Goal: Information Seeking & Learning: Learn about a topic

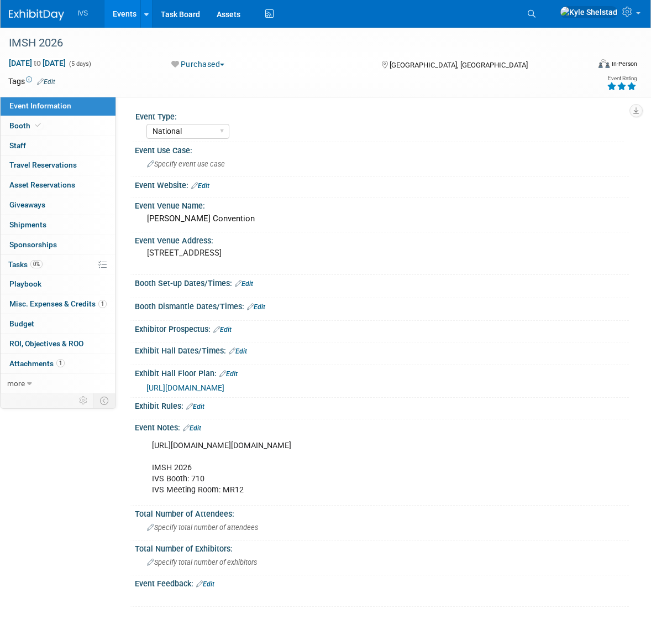
select select "National"
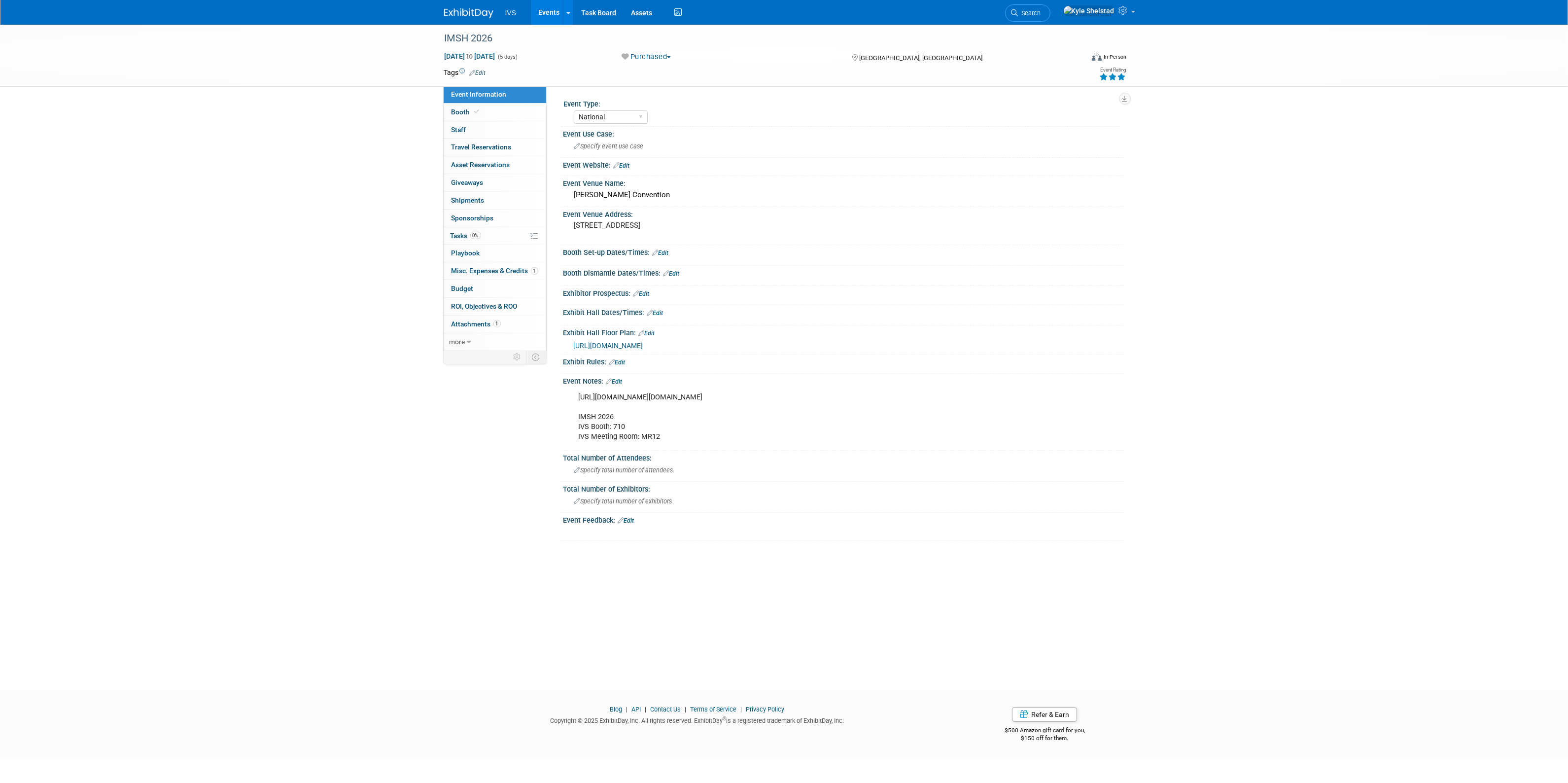
click at [548, 13] on link "Events" at bounding box center [548, 12] width 36 height 25
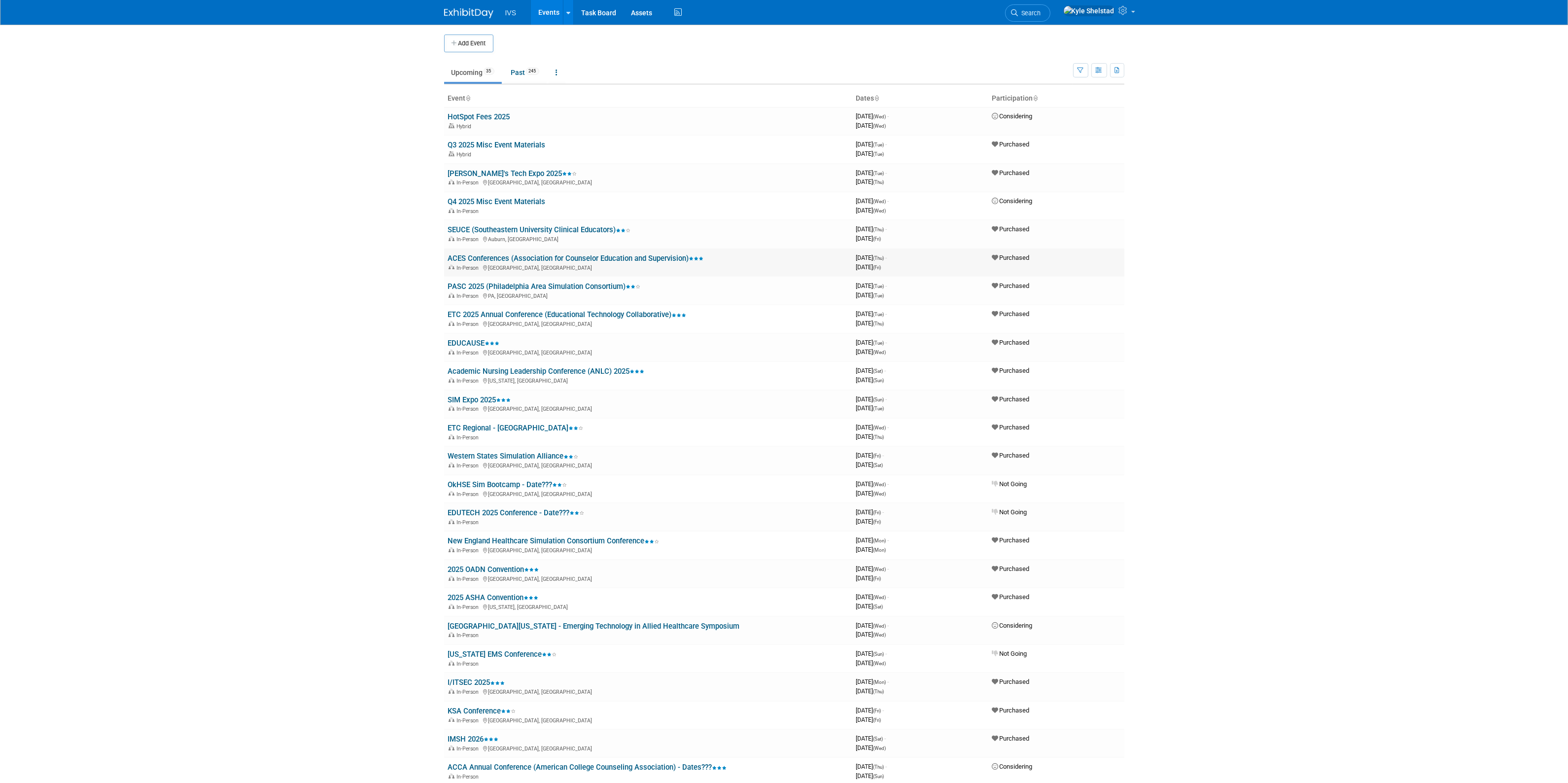
click at [541, 255] on link "ACES Conferences (Association for Counselor Education and Supervision)" at bounding box center [576, 259] width 256 height 9
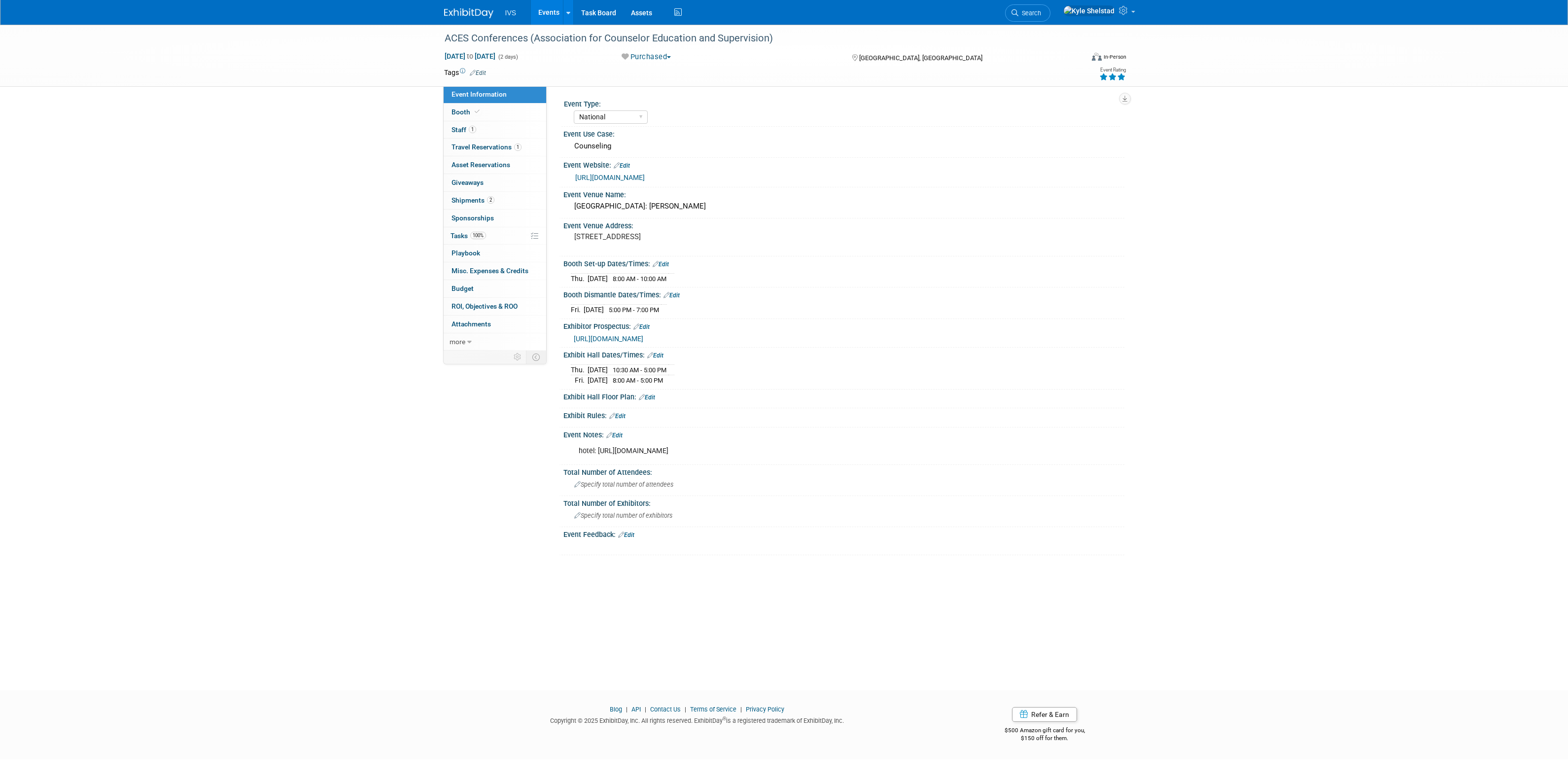
select select "National"
click at [501, 109] on link "Booth" at bounding box center [495, 111] width 103 height 17
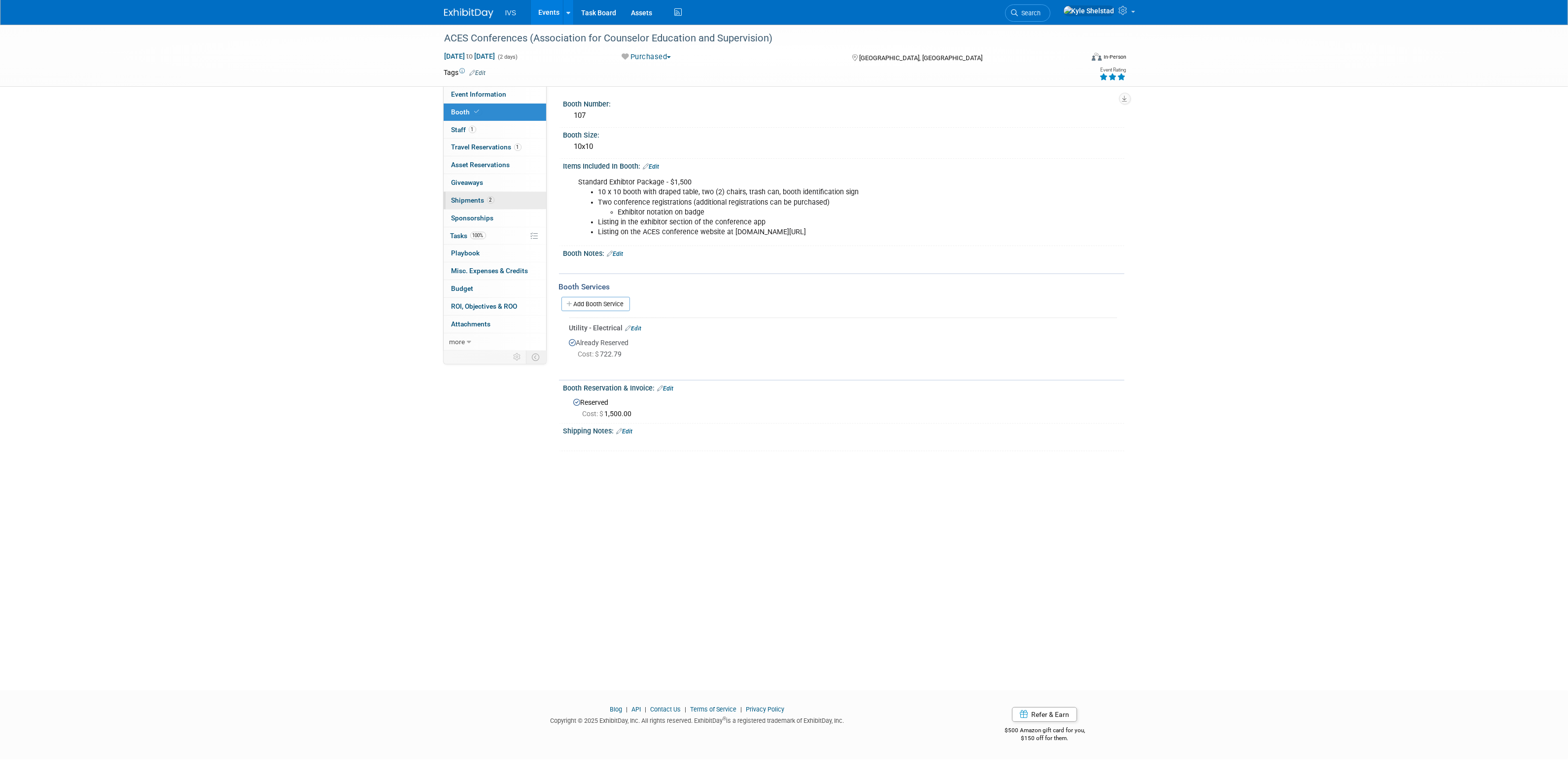
click at [497, 203] on link "2 Shipments 2" at bounding box center [495, 200] width 103 height 17
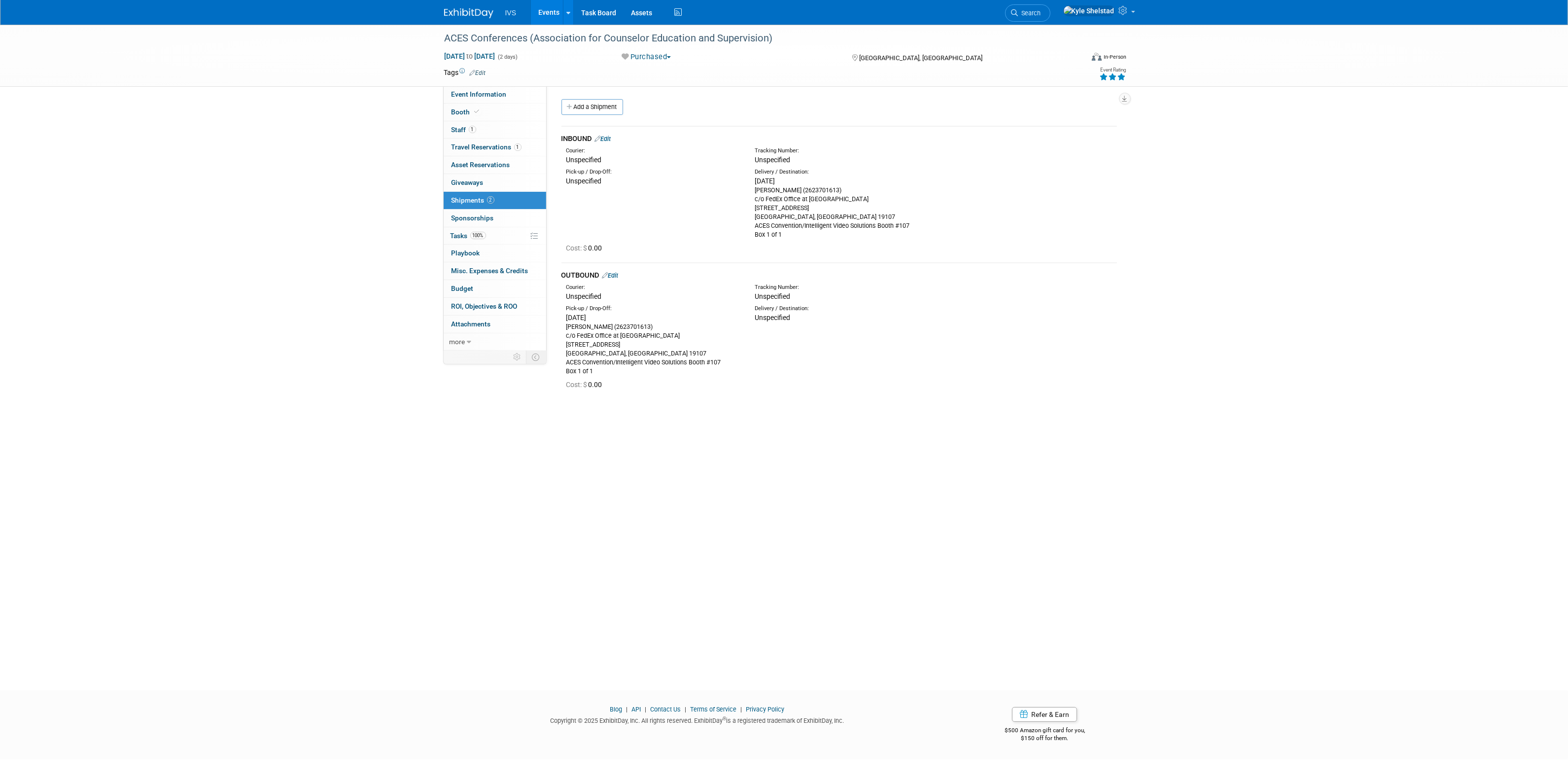
drag, startPoint x: 760, startPoint y: 190, endPoint x: 871, endPoint y: 226, distance: 116.7
click at [871, 226] on div "Carrie Rhoads (2623701613) c/o FedEx Office at Philadelphia Marriot Downtown 12…" at bounding box center [841, 212] width 174 height 54
drag, startPoint x: 804, startPoint y: 186, endPoint x: 841, endPoint y: 210, distance: 44.1
click at [841, 210] on div "Carrie Rhoads (2623701613) c/o FedEx Office at Philadelphia Marriot Downtown 12…" at bounding box center [841, 212] width 174 height 54
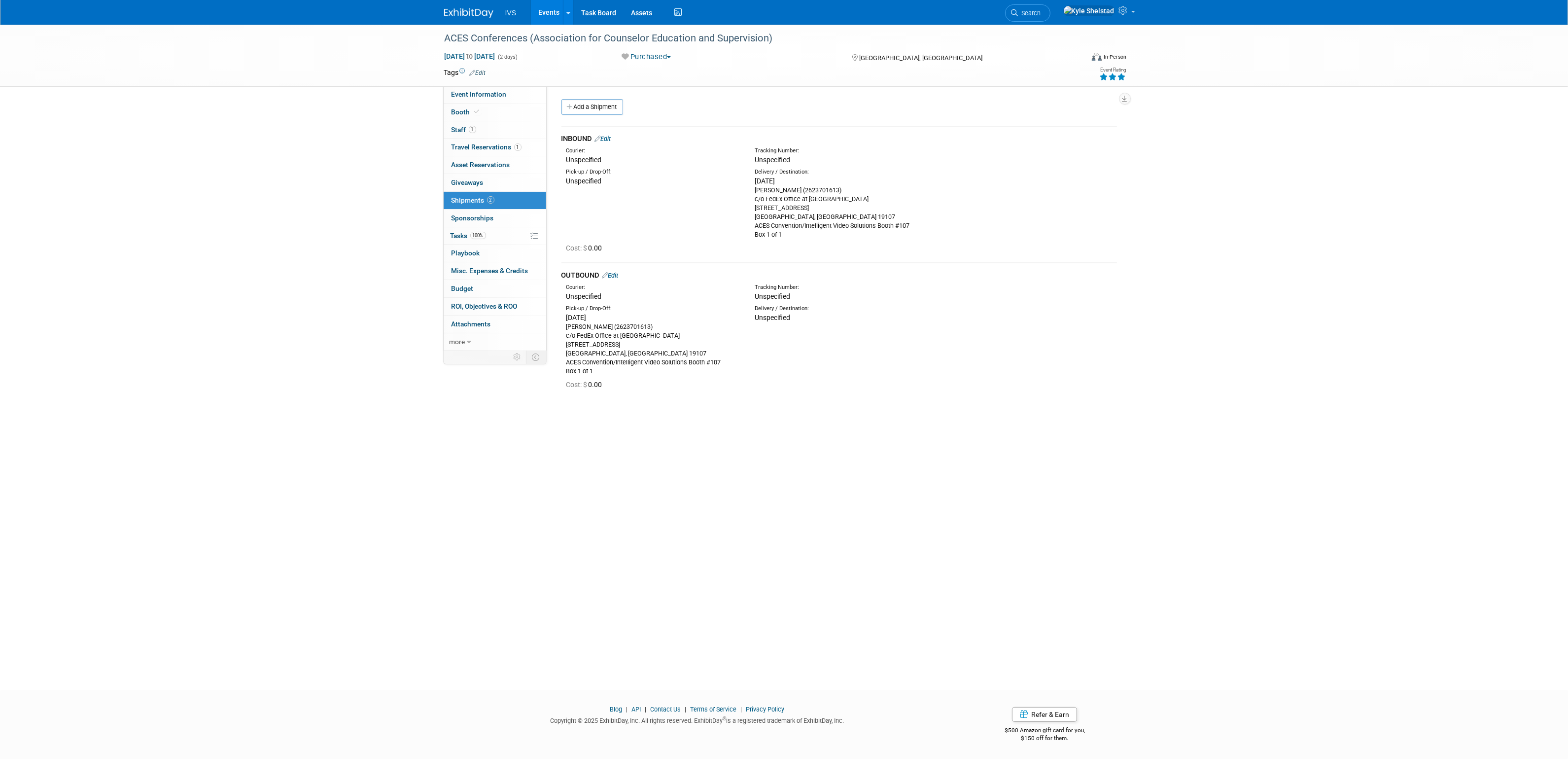
click at [841, 210] on div "Carrie Rhoads (2623701613) c/o FedEx Office at Philadelphia Marriot Downtown 12…" at bounding box center [841, 212] width 174 height 54
drag, startPoint x: 794, startPoint y: 200, endPoint x: 859, endPoint y: 215, distance: 66.7
click at [859, 215] on div "Carrie Rhoads (2623701613) c/o FedEx Office at Philadelphia Marriot Downtown 12…" at bounding box center [841, 212] width 174 height 54
click at [880, 218] on div "Carrie Rhoads (2623701613) c/o FedEx Office at Philadelphia Marriot Downtown 12…" at bounding box center [841, 212] width 174 height 54
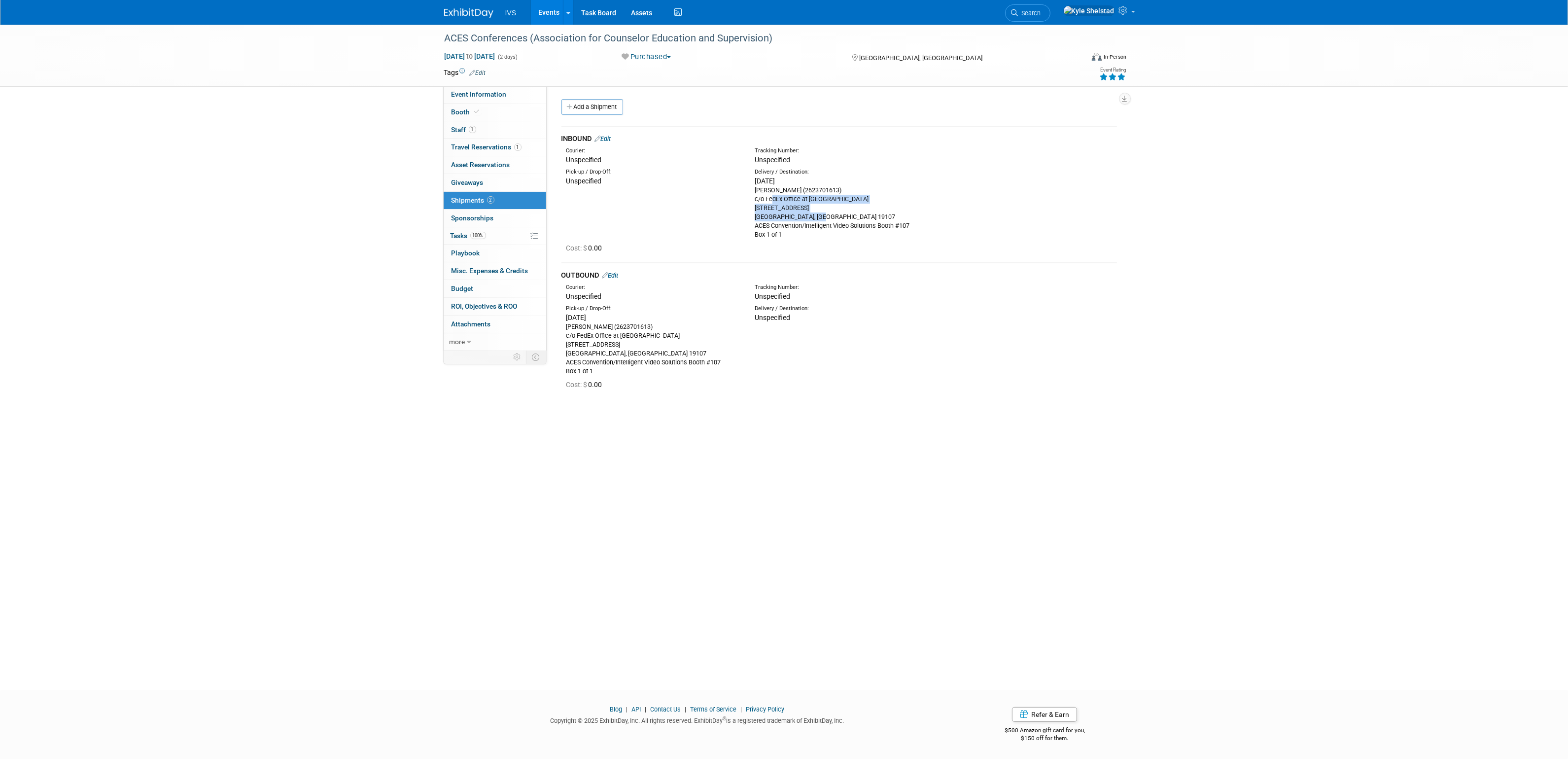
click at [882, 218] on div "Carrie Rhoads (2623701613) c/o FedEx Office at Philadelphia Marriot Downtown 12…" at bounding box center [841, 212] width 174 height 54
drag, startPoint x: 764, startPoint y: 203, endPoint x: 900, endPoint y: 235, distance: 139.7
click at [900, 235] on div "Carrie Rhoads (2623701613) c/o FedEx Office at Philadelphia Marriot Downtown 12…" at bounding box center [841, 212] width 174 height 54
click at [782, 202] on div "Carrie Rhoads (2623701613) c/o FedEx Office at Philadelphia Marriot Downtown 12…" at bounding box center [841, 212] width 174 height 54
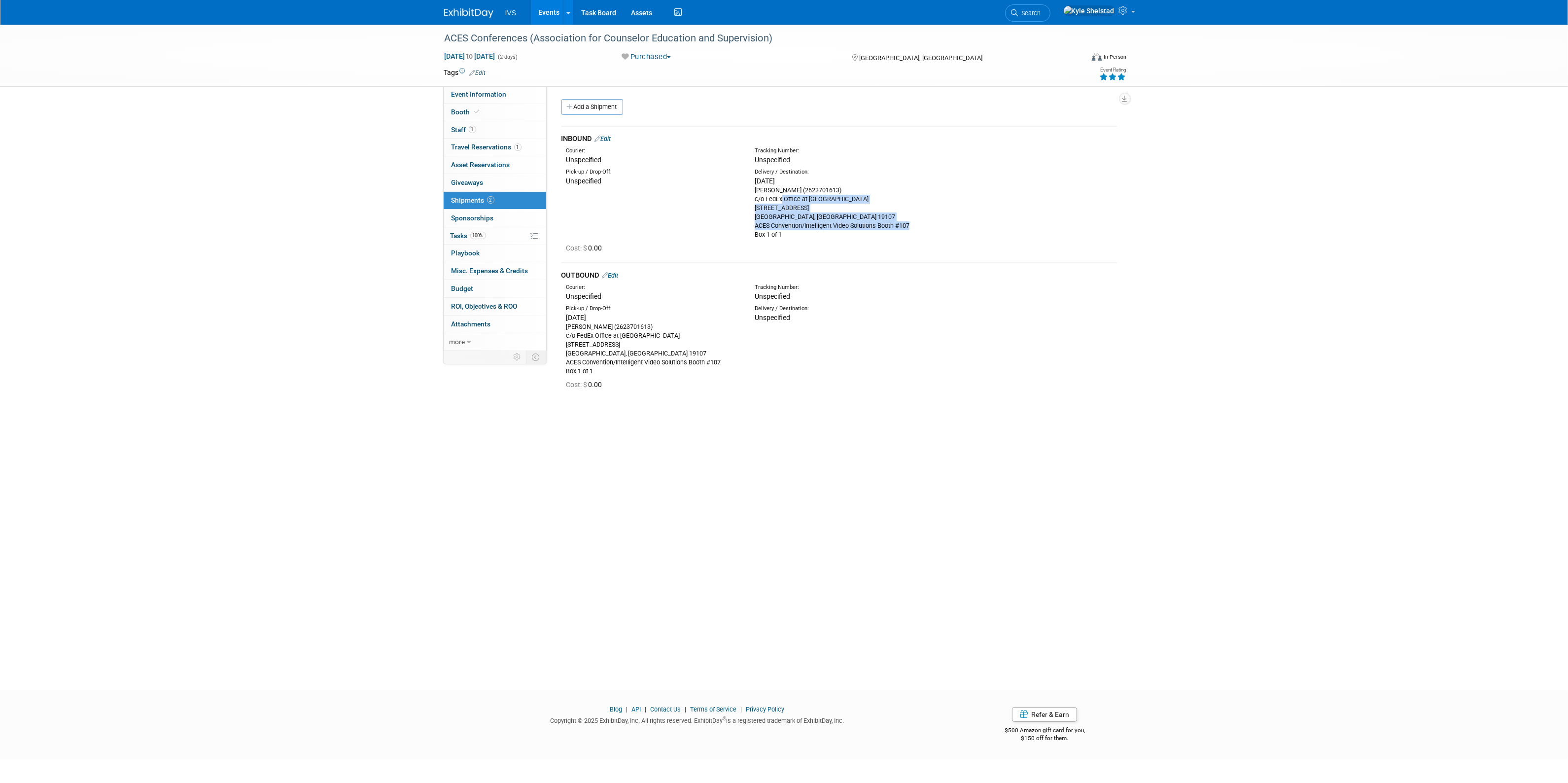
click at [782, 202] on div "Carrie Rhoads (2623701613) c/o FedEx Office at Philadelphia Marriot Downtown 12…" at bounding box center [841, 212] width 174 height 54
drag, startPoint x: 758, startPoint y: 195, endPoint x: 896, endPoint y: 236, distance: 144.0
click at [896, 236] on div "Carrie Rhoads (2623701613) c/o FedEx Office at Philadelphia Marriot Downtown 12…" at bounding box center [841, 212] width 174 height 54
drag, startPoint x: 909, startPoint y: 223, endPoint x: 773, endPoint y: 185, distance: 141.2
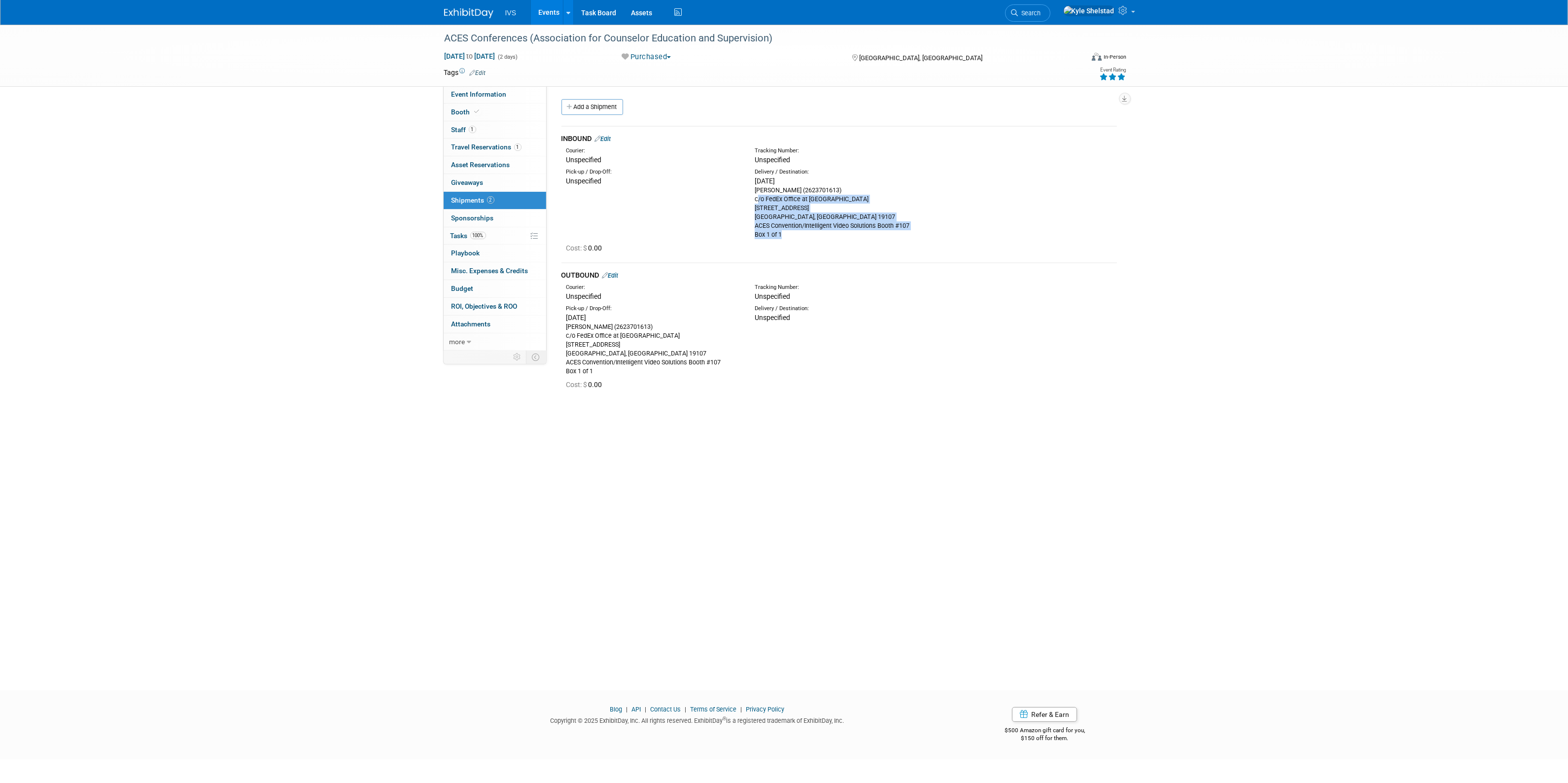
click at [773, 185] on div "Carrie Rhoads (2623701613) c/o FedEx Office at Philadelphia Marriot Downtown 12…" at bounding box center [841, 212] width 174 height 54
click at [773, 185] on div "Tue. Oct 7, 2025" at bounding box center [841, 180] width 174 height 10
drag, startPoint x: 757, startPoint y: 195, endPoint x: 860, endPoint y: 237, distance: 111.2
click at [854, 235] on div "Carrie Rhoads (2623701613) c/o FedEx Office at Philadelphia Marriot Downtown 12…" at bounding box center [841, 212] width 174 height 54
click at [860, 244] on div "Cost: $ 0.00" at bounding box center [841, 248] width 551 height 10
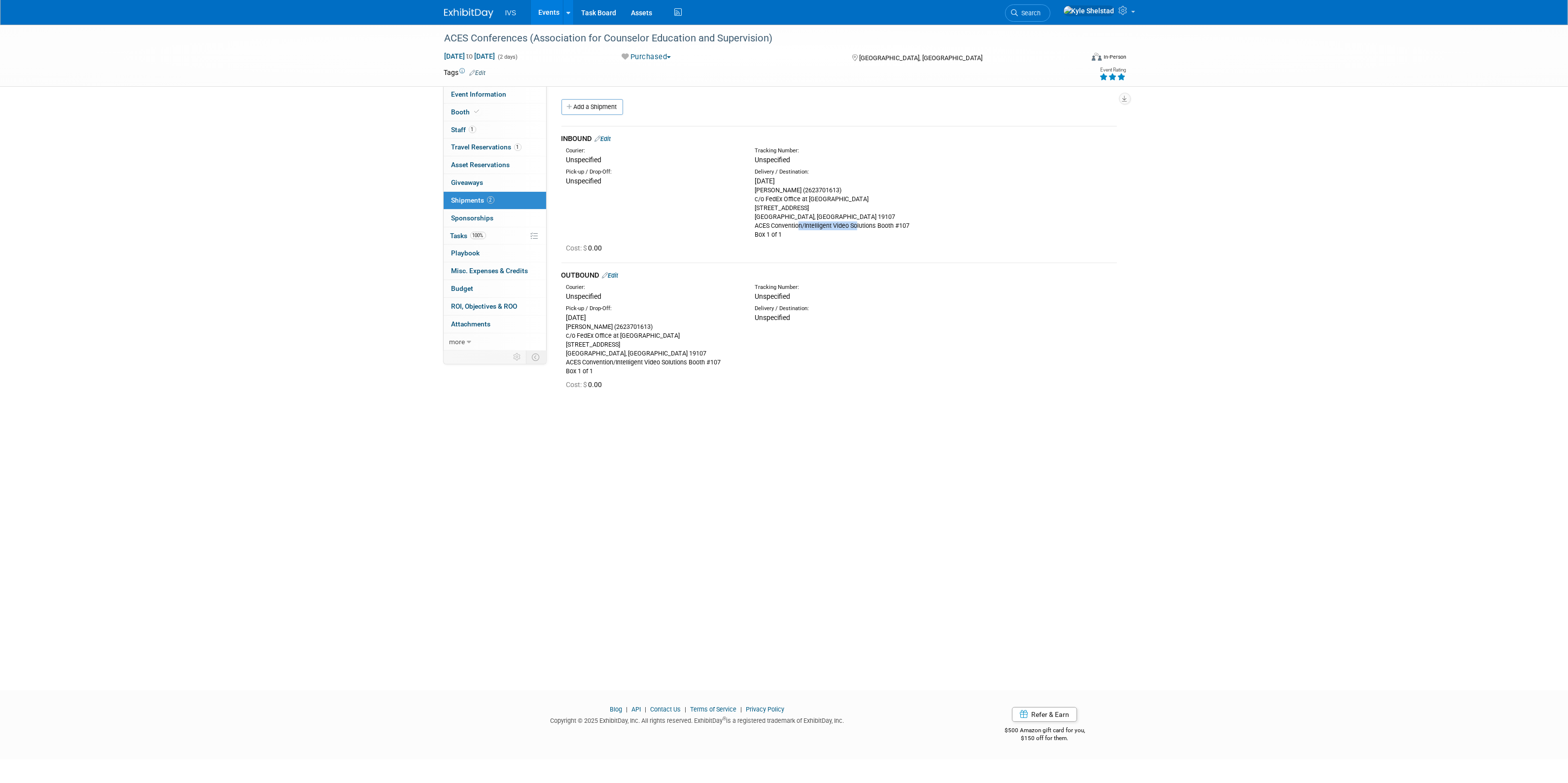
drag, startPoint x: 812, startPoint y: 225, endPoint x: 928, endPoint y: 218, distance: 116.2
click at [924, 218] on div "Carrie Rhoads (2623701613) c/o FedEx Office at Philadelphia Marriot Downtown 12…" at bounding box center [841, 212] width 174 height 54
click at [928, 217] on div "Carrie Rhoads (2623701613) c/o FedEx Office at Philadelphia Marriot Downtown 12…" at bounding box center [841, 212] width 174 height 54
click at [919, 221] on div "Carrie Rhoads (2623701613) c/o FedEx Office at Philadelphia Marriot Downtown 12…" at bounding box center [841, 212] width 174 height 54
click at [906, 233] on div "Carrie Rhoads (2623701613) c/o FedEx Office at Philadelphia Marriot Downtown 12…" at bounding box center [841, 212] width 174 height 54
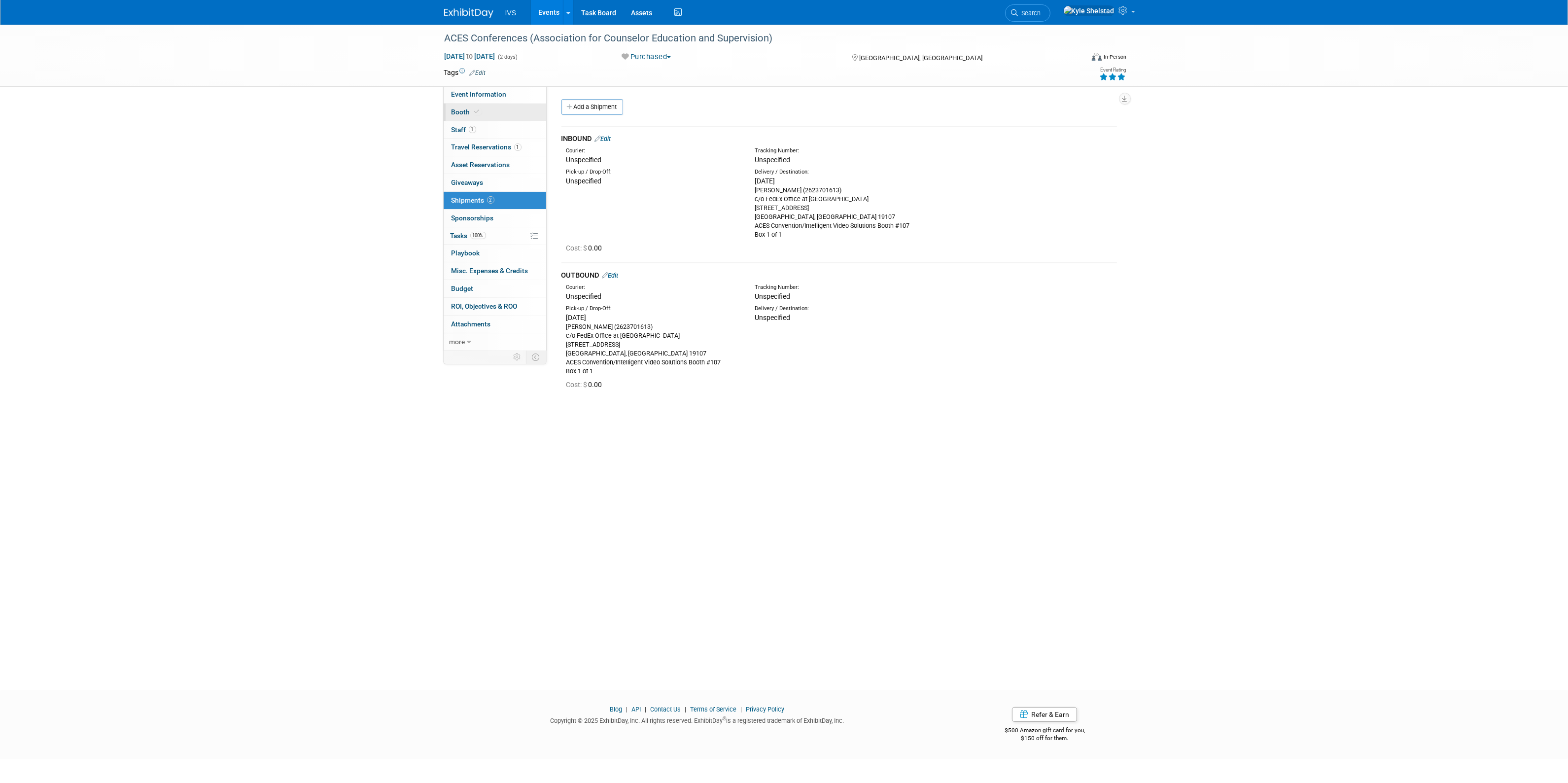
click at [505, 107] on link "Booth" at bounding box center [495, 111] width 103 height 17
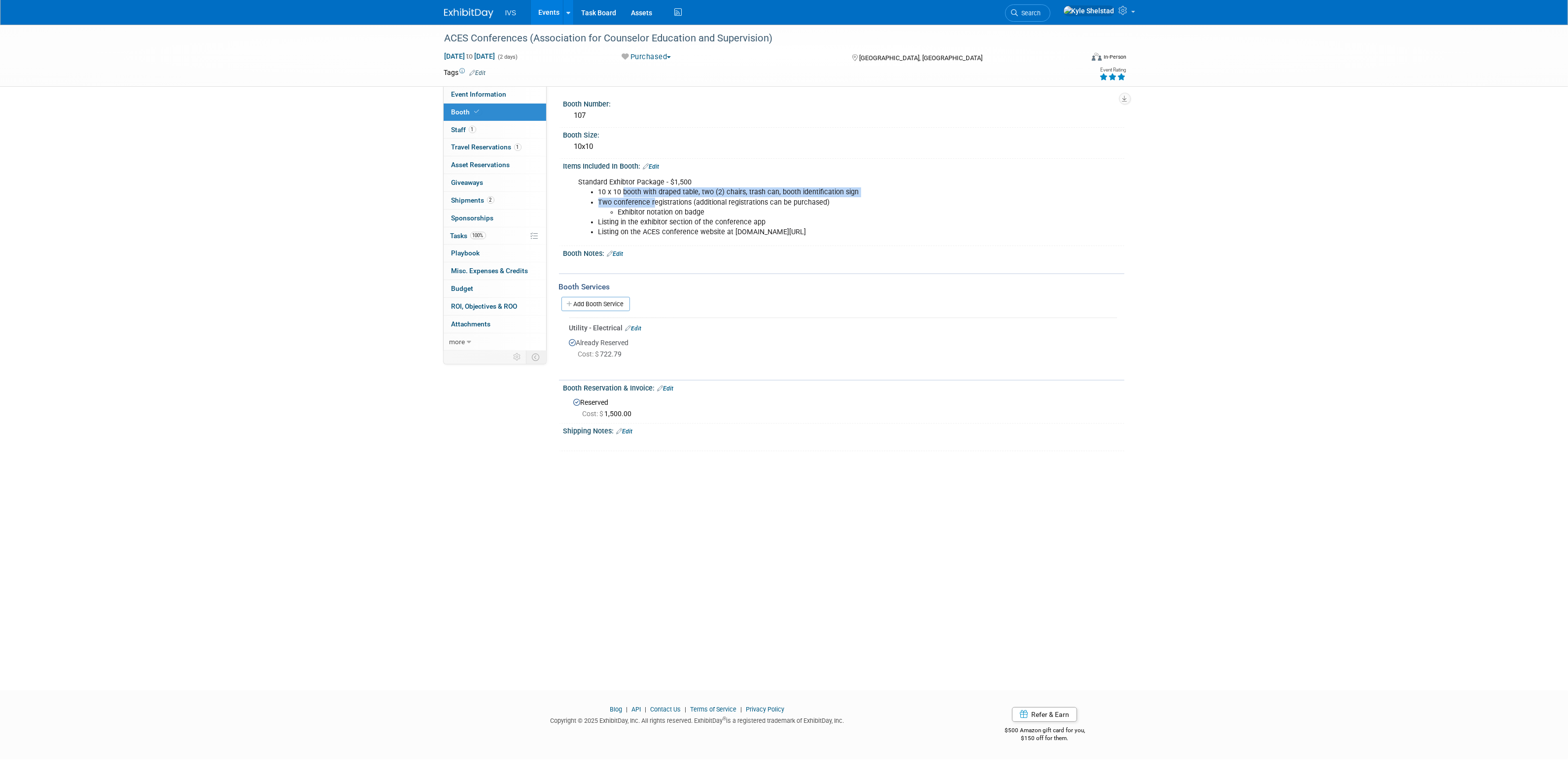
drag, startPoint x: 653, startPoint y: 198, endPoint x: 716, endPoint y: 213, distance: 64.8
click at [710, 212] on ul "10 x 10 booth with draped table, two (2) chairs, trash can, booth identificatio…" at bounding box center [794, 211] width 431 height 49
click at [716, 213] on li "Exhibitor notation on badge" at bounding box center [814, 212] width 392 height 10
drag, startPoint x: 620, startPoint y: 195, endPoint x: 743, endPoint y: 251, distance: 135.1
click at [741, 251] on div "Booth Number: 107 Booth Size: 10x10 Edit X" at bounding box center [839, 274] width 555 height 355
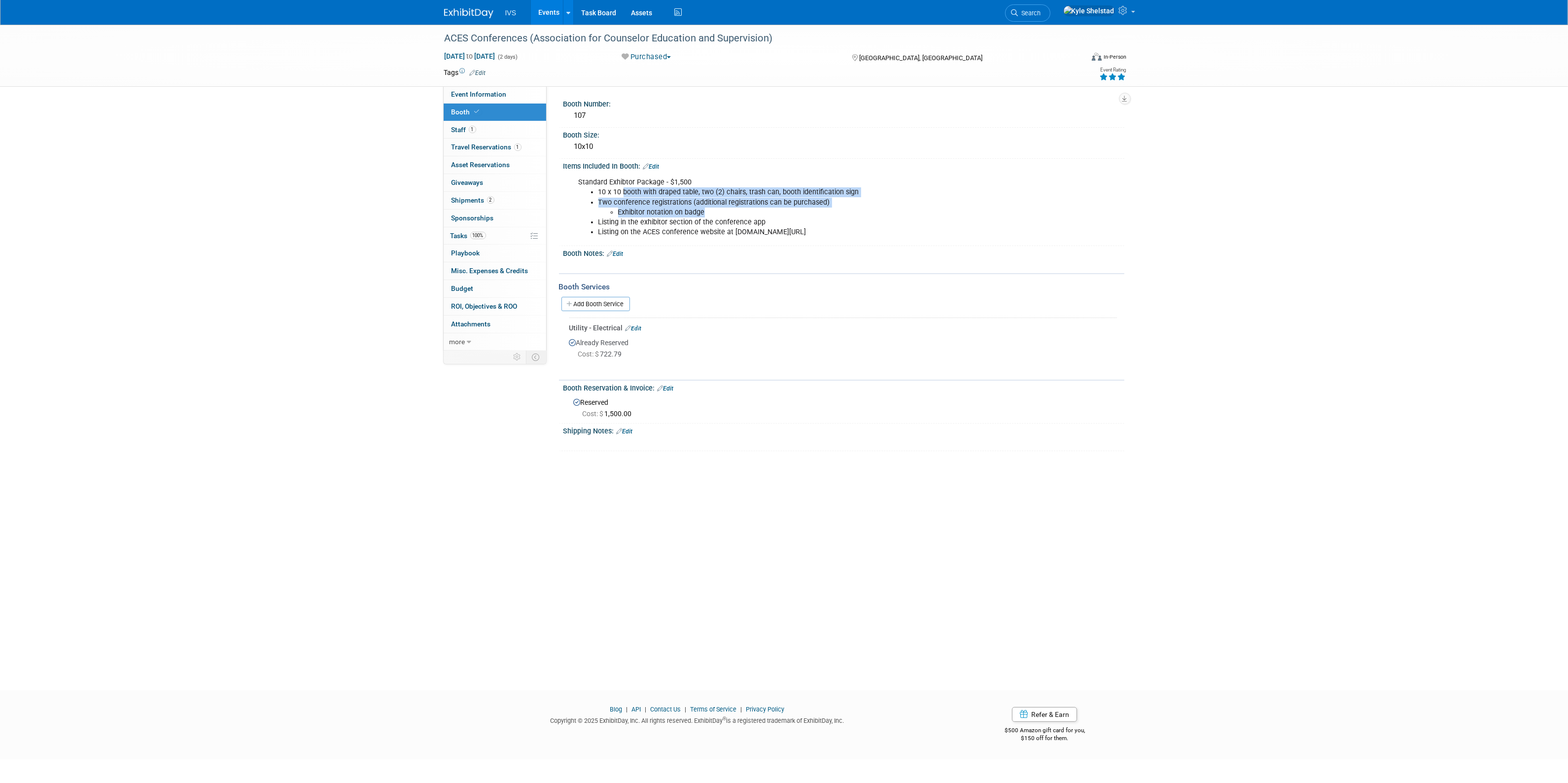
click at [716, 218] on li "Listing in the exhibitor section of the conference app" at bounding box center [804, 222] width 412 height 10
click at [476, 90] on span "Event Information" at bounding box center [479, 94] width 55 height 8
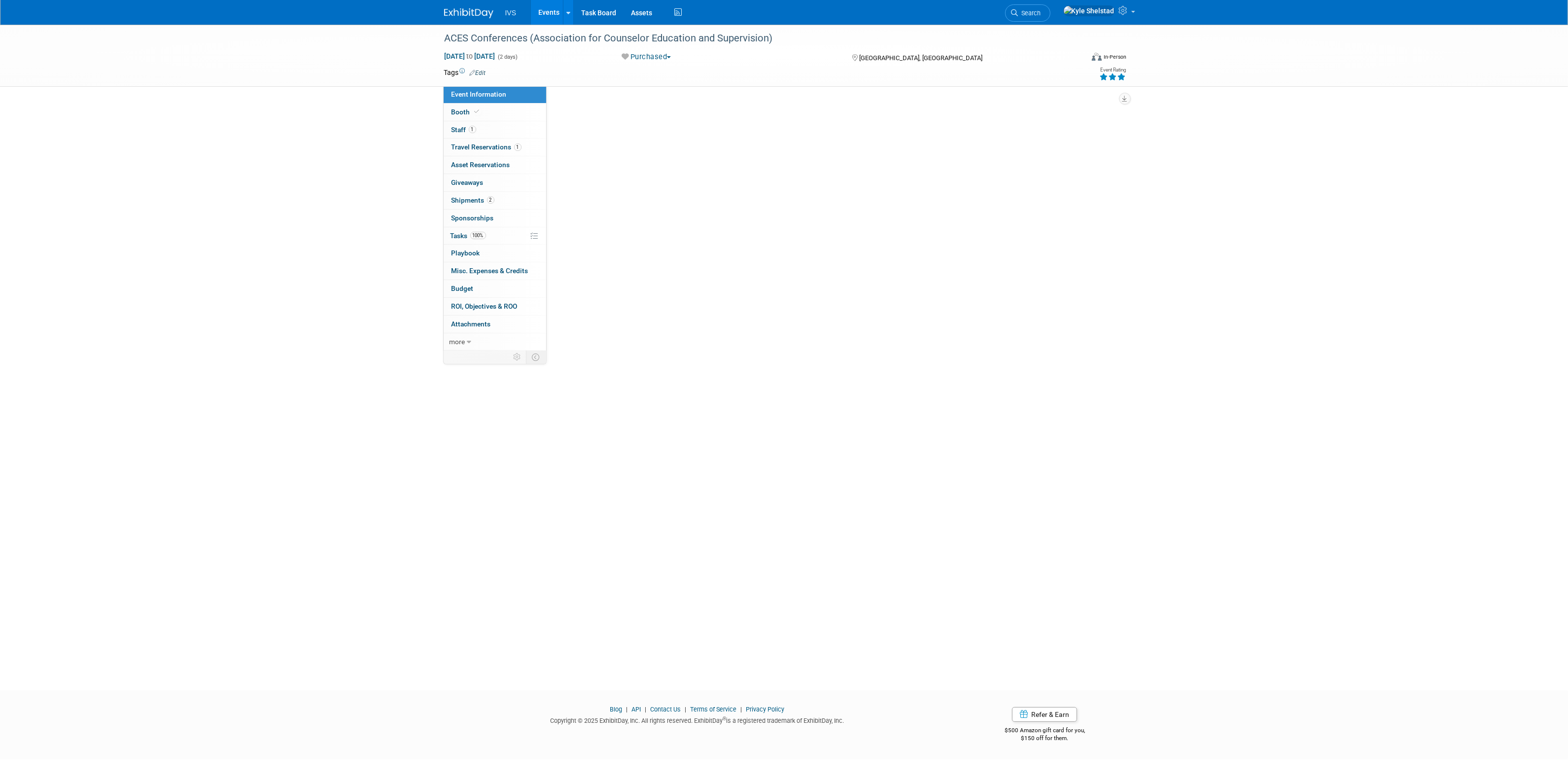
select select "National"
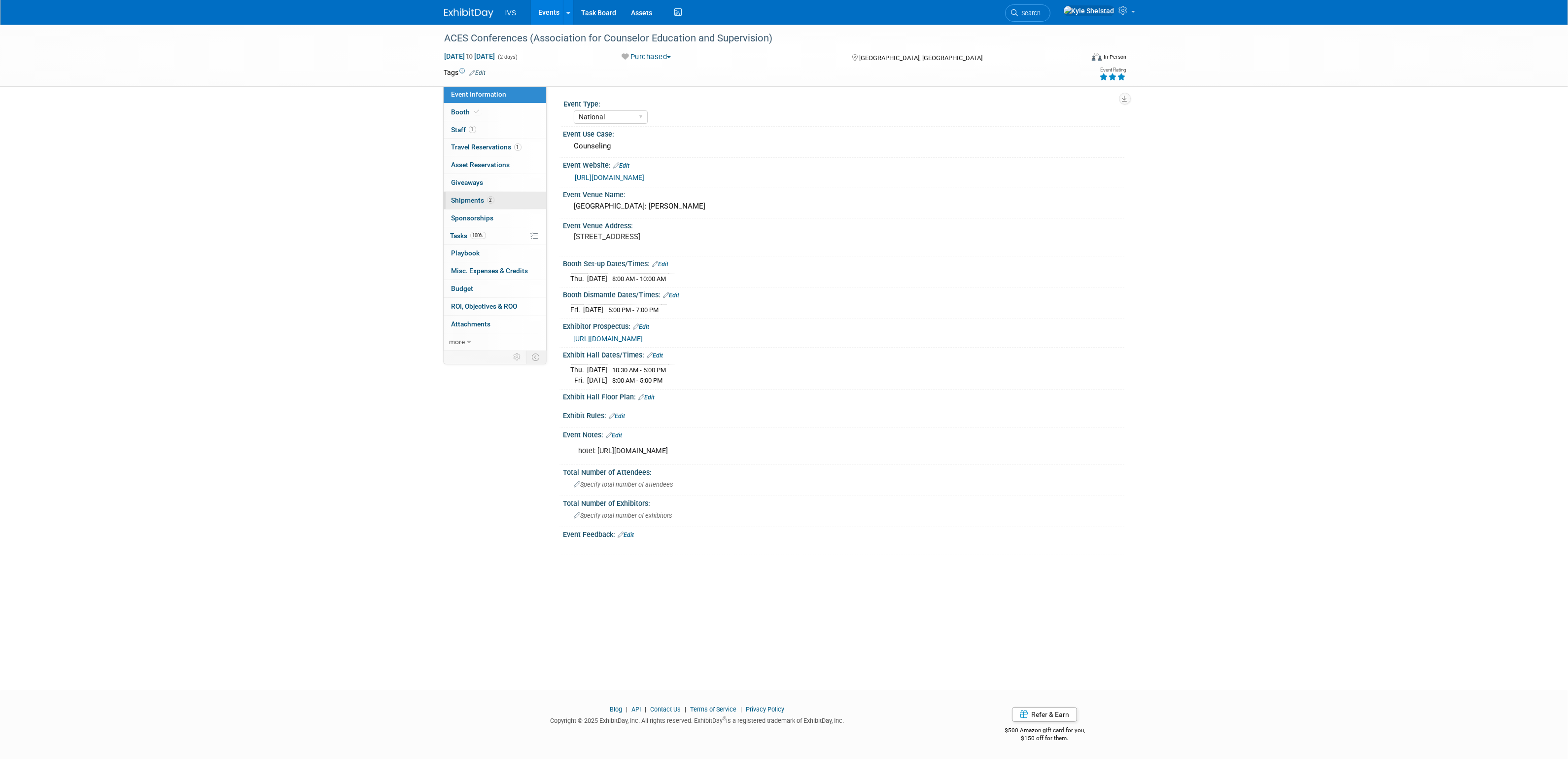
click at [513, 195] on link "2 Shipments 2" at bounding box center [495, 200] width 103 height 17
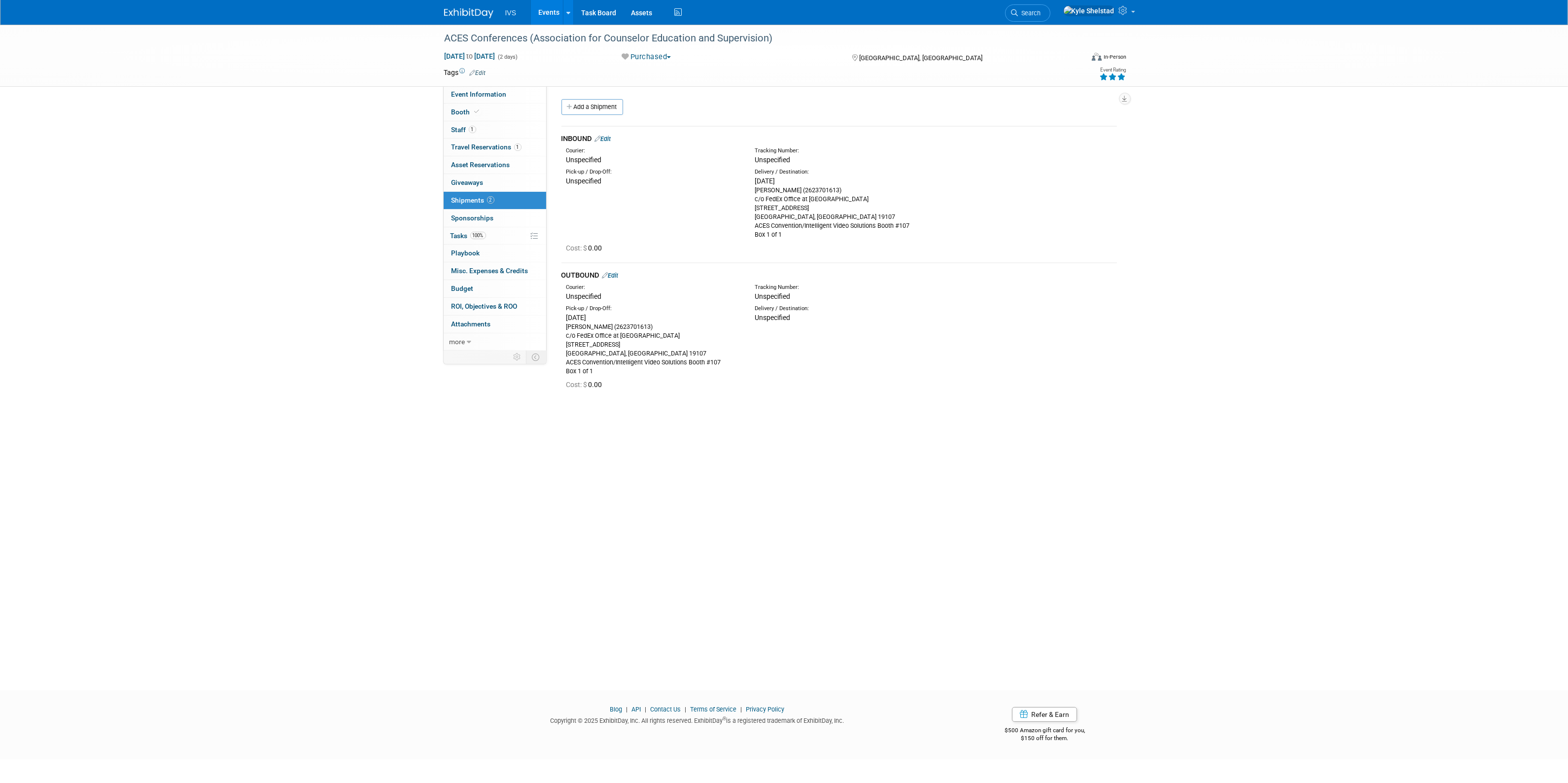
click at [64, 58] on div "ACES Conferences (Association for Counselor Education and Supervision) Oct 9, 2…" at bounding box center [784, 56] width 1568 height 62
click at [507, 90] on link "Event Information" at bounding box center [495, 94] width 103 height 17
select select "National"
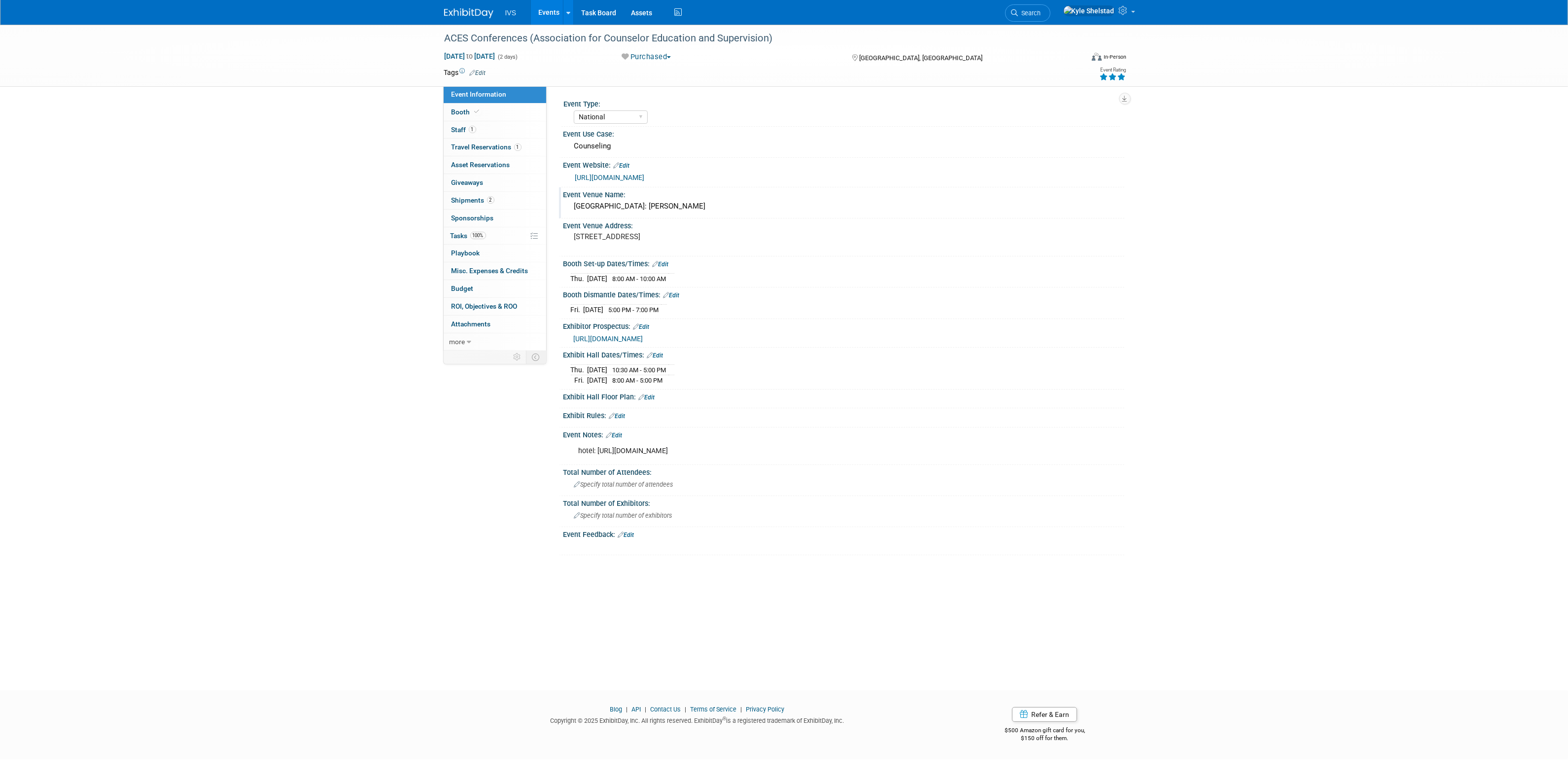
drag, startPoint x: 733, startPoint y: 203, endPoint x: 574, endPoint y: 209, distance: 159.1
click at [574, 209] on div "[GEOGRAPHIC_DATA]: [PERSON_NAME]" at bounding box center [843, 206] width 546 height 15
click at [674, 241] on pre "[STREET_ADDRESS]" at bounding box center [680, 236] width 212 height 9
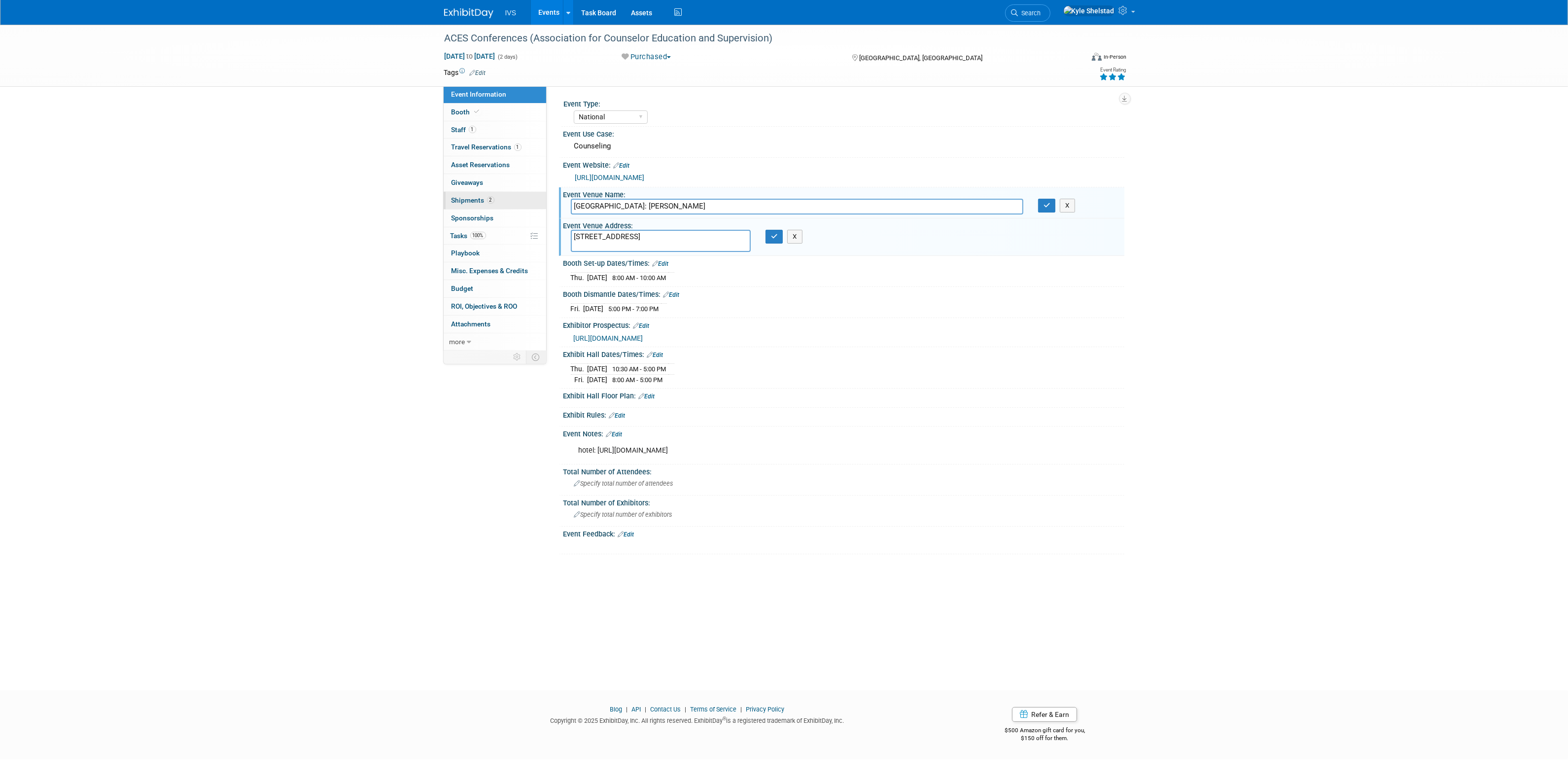
click at [496, 199] on link "2 Shipments 2" at bounding box center [495, 200] width 103 height 17
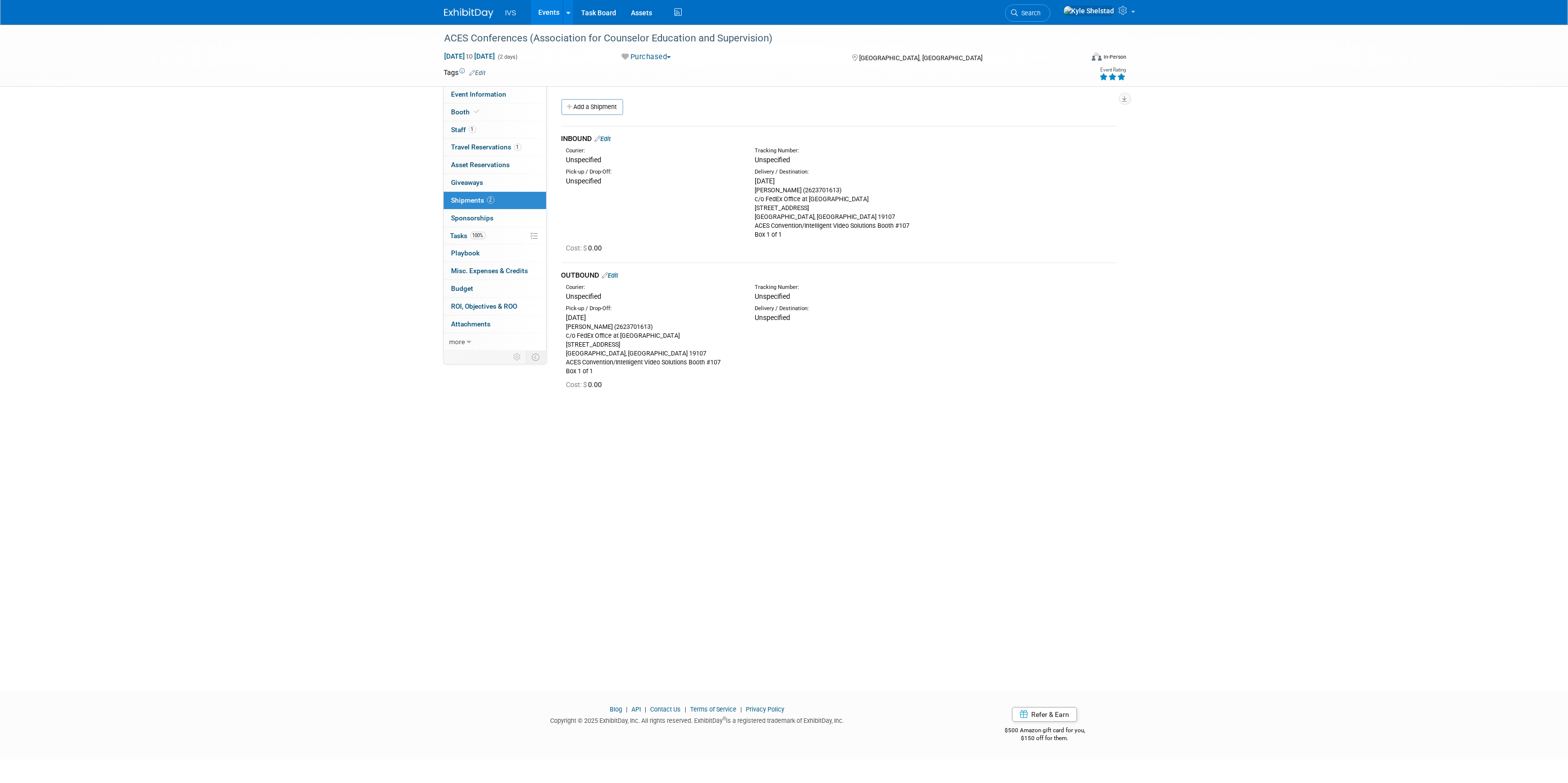
click at [716, 349] on div "Carrie Rhoads (2623701613) c/o FedEx Office at Philadelphia Marriot Downtown 12…" at bounding box center [653, 350] width 174 height 54
click at [726, 346] on div "Carrie Rhoads (2623701613) c/o FedEx Office at Philadelphia Marriot Downtown 12…" at bounding box center [653, 350] width 174 height 54
click at [488, 112] on link "Booth" at bounding box center [495, 111] width 103 height 17
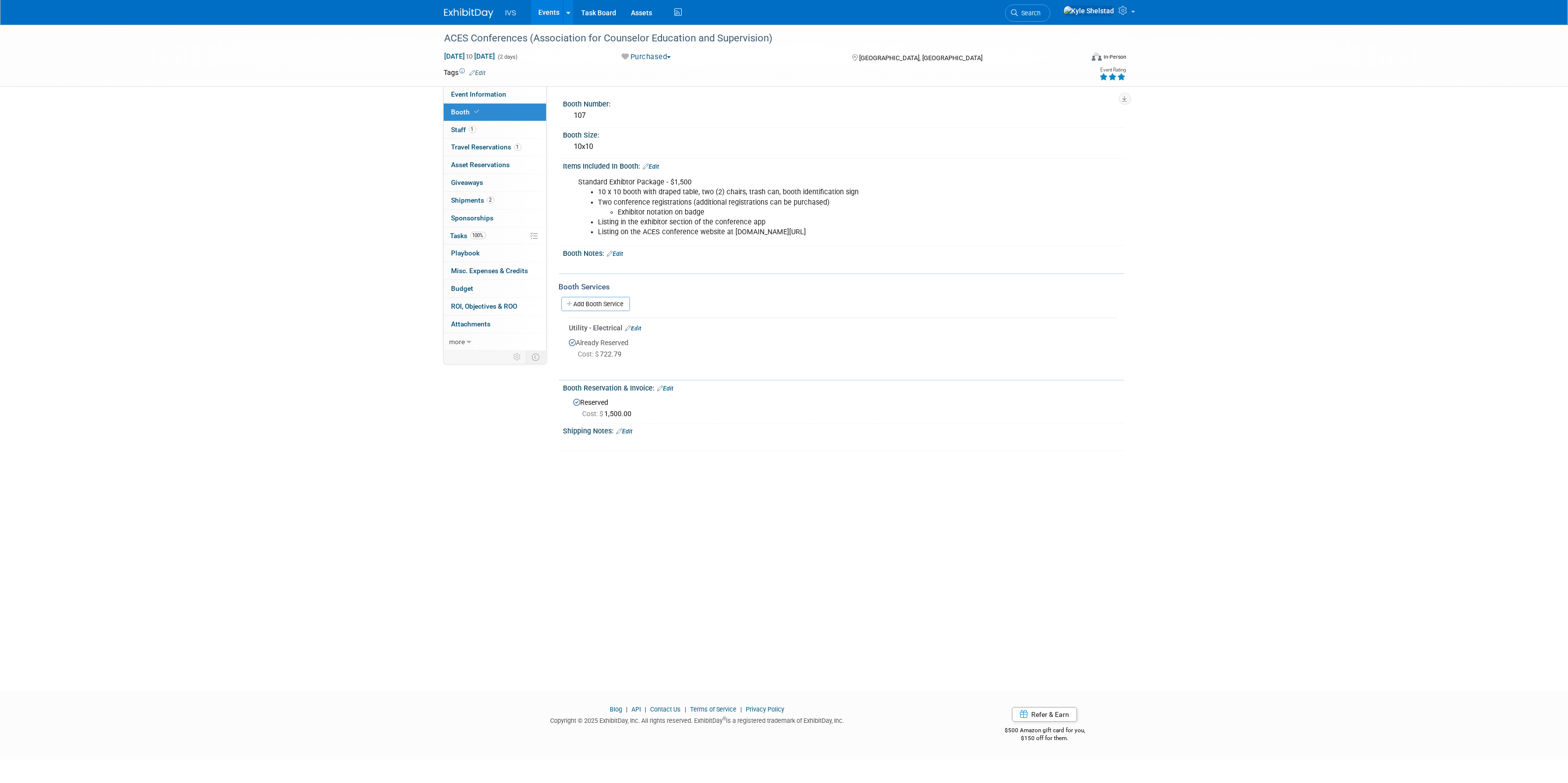
drag, startPoint x: 587, startPoint y: 342, endPoint x: 614, endPoint y: 361, distance: 33.0
click at [614, 361] on div "Already Reserved Cost: $ 722.79" at bounding box center [843, 350] width 547 height 35
drag, startPoint x: 605, startPoint y: 192, endPoint x: 730, endPoint y: 229, distance: 130.4
click at [730, 229] on ul "10 x 10 booth with draped table, two (2) chairs, trash can, booth identificatio…" at bounding box center [794, 211] width 431 height 49
click at [730, 229] on li "Listing on the ACES conference website at [DOMAIN_NAME][URL]" at bounding box center [804, 232] width 412 height 10
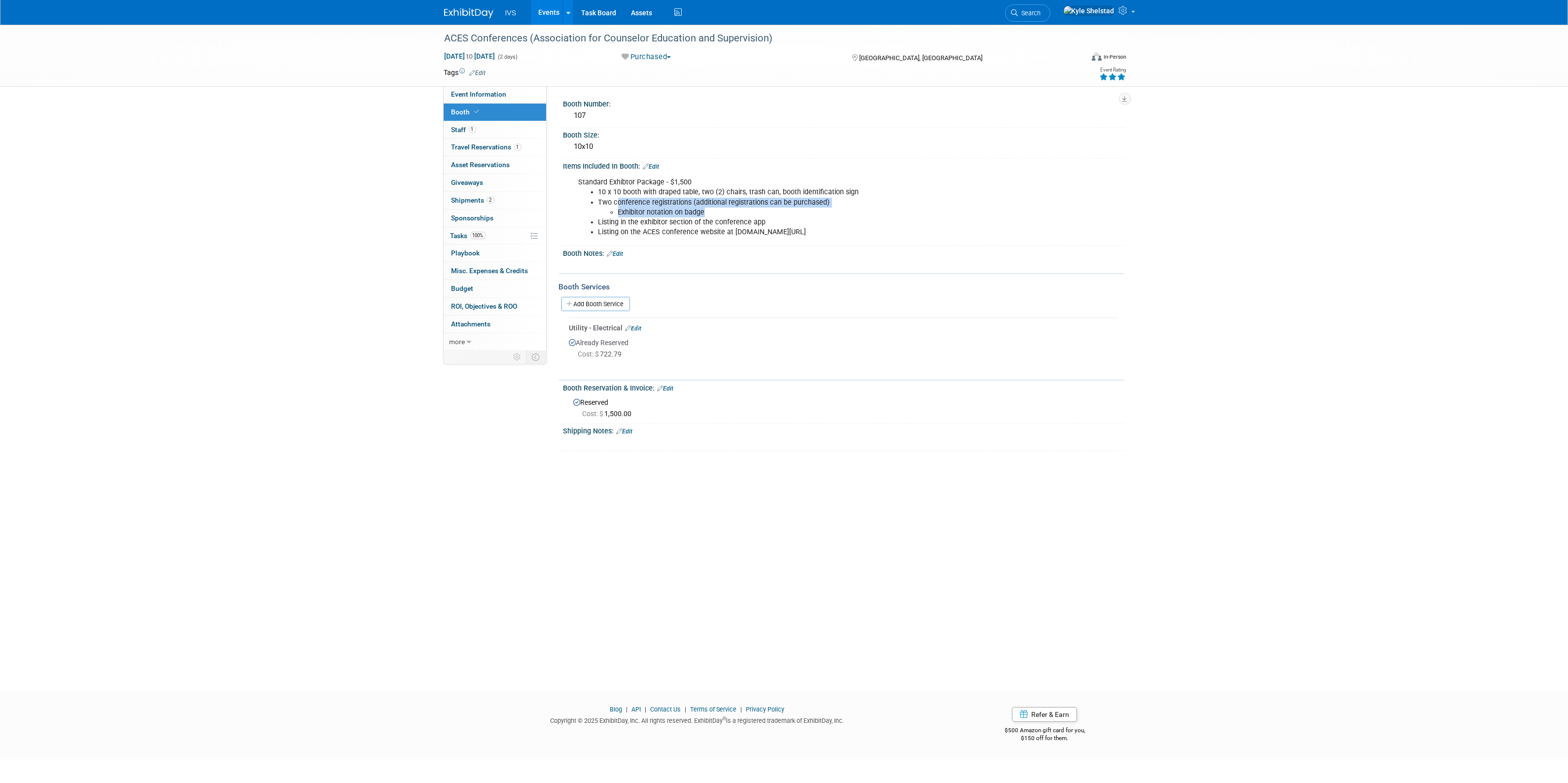
drag, startPoint x: 618, startPoint y: 200, endPoint x: 714, endPoint y: 210, distance: 96.5
click at [713, 210] on li "Two conference registrations (additional registrations can be purchased) Exhibi…" at bounding box center [804, 208] width 412 height 20
click at [735, 190] on li "10 x 10 booth with draped table, two (2) chairs, trash can, booth identificatio…" at bounding box center [804, 192] width 412 height 10
drag, startPoint x: 625, startPoint y: 185, endPoint x: 772, endPoint y: 200, distance: 147.8
click at [772, 200] on div "Standard Exhibtor Package - $1,500 10 x 10 booth with draped table, two (2) cha…" at bounding box center [793, 207] width 444 height 69
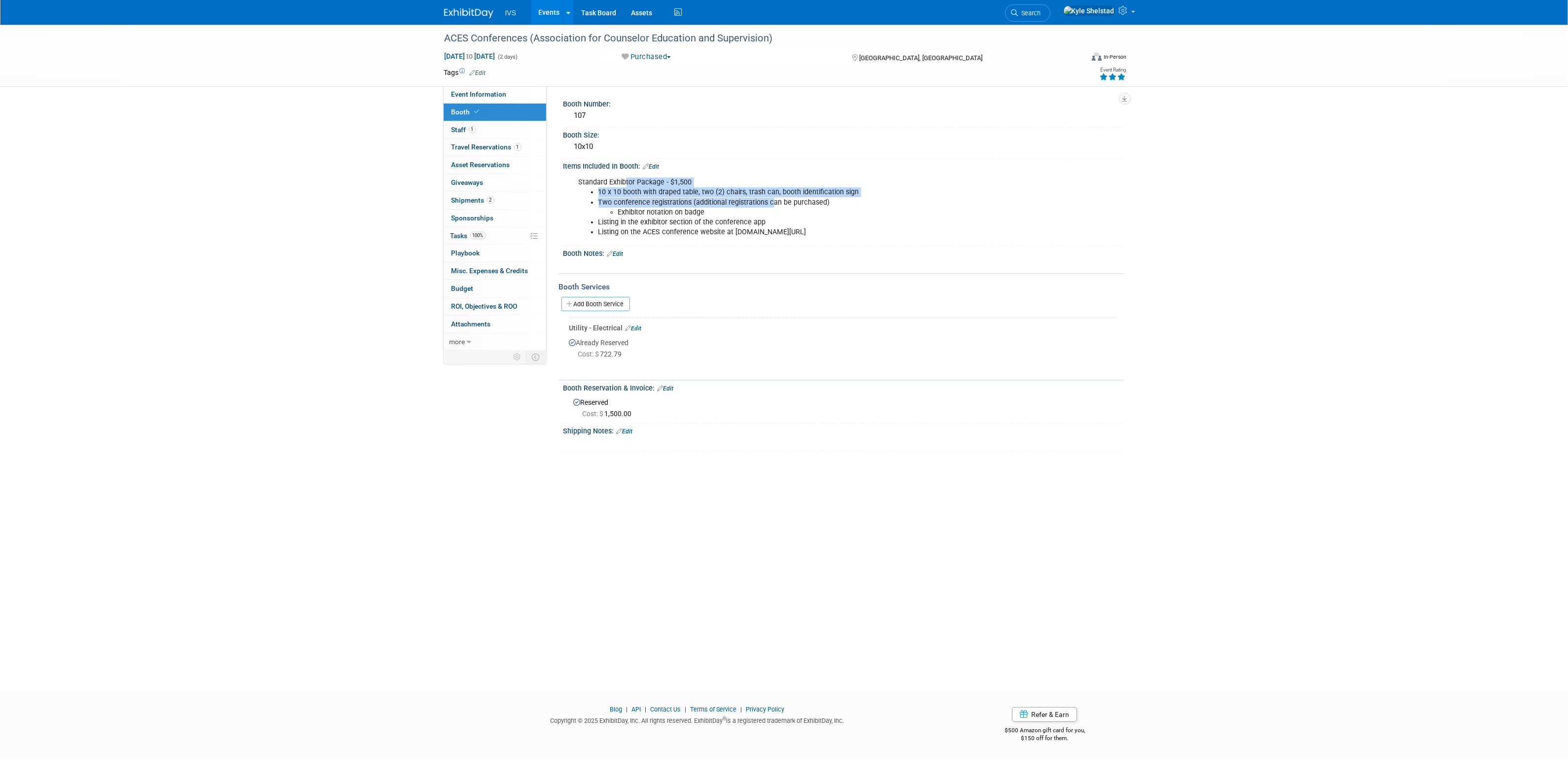
click at [772, 200] on li "Two conference registrations (additional registrations can be purchased) Exhibi…" at bounding box center [804, 208] width 412 height 20
drag, startPoint x: 734, startPoint y: 230, endPoint x: 877, endPoint y: 228, distance: 143.0
click at [877, 228] on li "Listing on the ACES conference website at [DOMAIN_NAME][URL]" at bounding box center [804, 232] width 412 height 10
copy li "www.acesonline.net/aces-national-conference"
drag, startPoint x: 673, startPoint y: 235, endPoint x: 709, endPoint y: 231, distance: 36.2
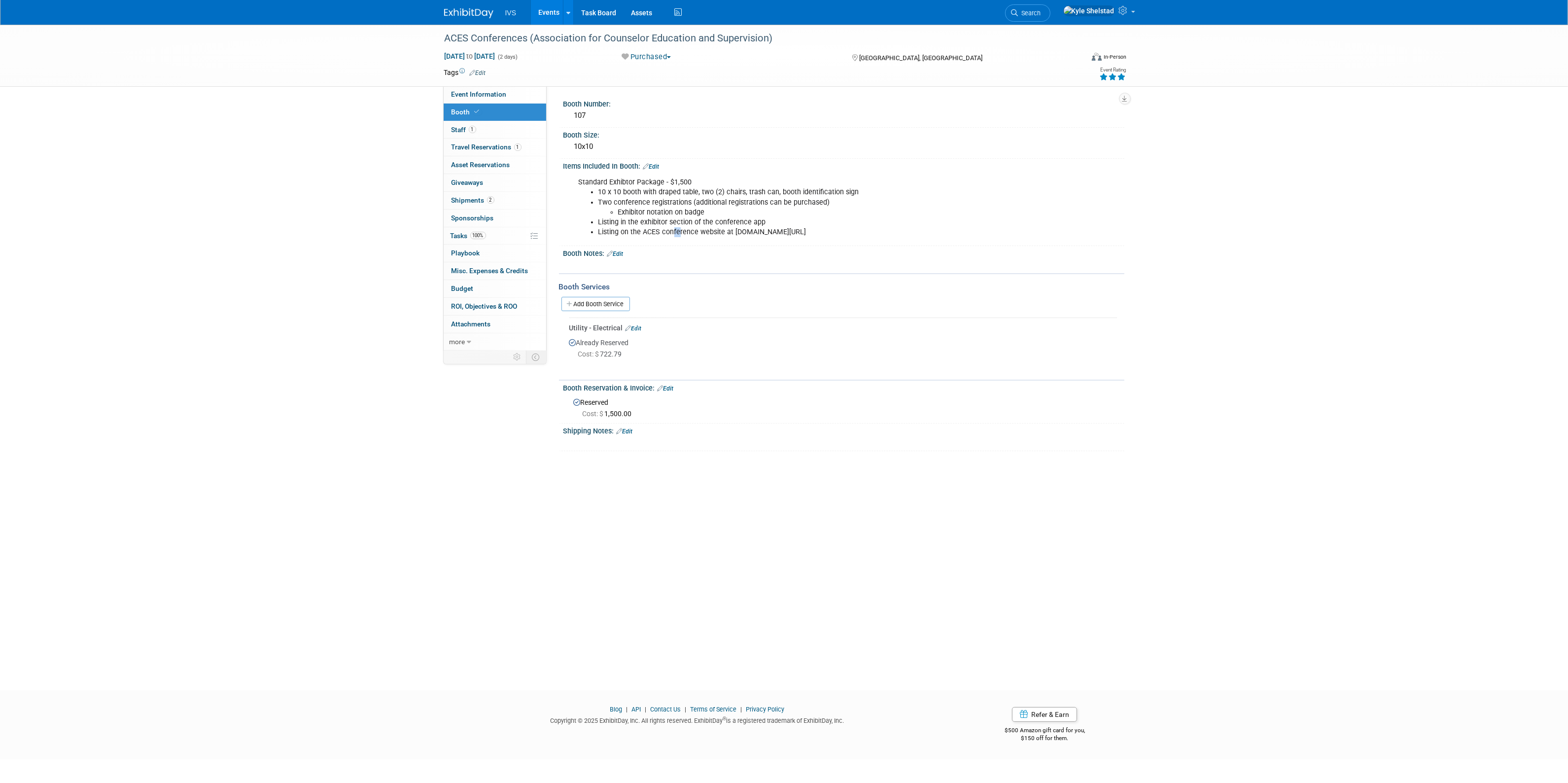
click at [696, 232] on li "Listing on the ACES conference website at [DOMAIN_NAME][URL]" at bounding box center [804, 232] width 412 height 10
drag, startPoint x: 883, startPoint y: 230, endPoint x: 731, endPoint y: 235, distance: 152.1
click at [731, 235] on div "Standard Exhibtor Package - $1,500 10 x 10 booth with draped table, two (2) cha…" at bounding box center [793, 207] width 444 height 69
copy li "www.acesonline.net/aces-national-conference"
drag, startPoint x: 619, startPoint y: 190, endPoint x: 675, endPoint y: 221, distance: 64.0
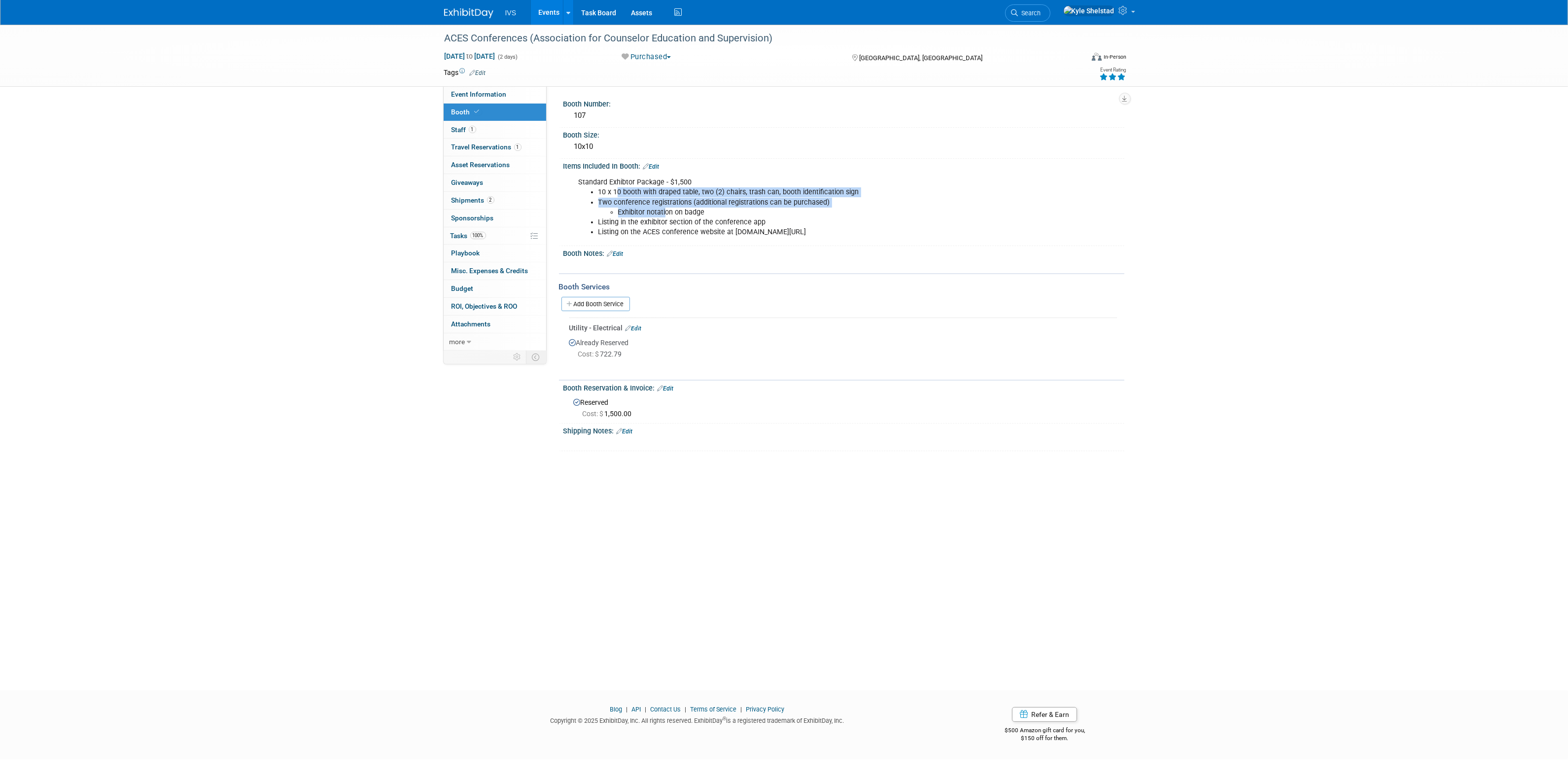
click at [670, 218] on ul "10 x 10 booth with draped table, two (2) chairs, trash can, booth identificatio…" at bounding box center [794, 211] width 431 height 49
click at [675, 221] on li "Listing in the exhibitor section of the conference app" at bounding box center [804, 222] width 412 height 10
click at [513, 194] on link "2 Shipments 2" at bounding box center [495, 200] width 103 height 17
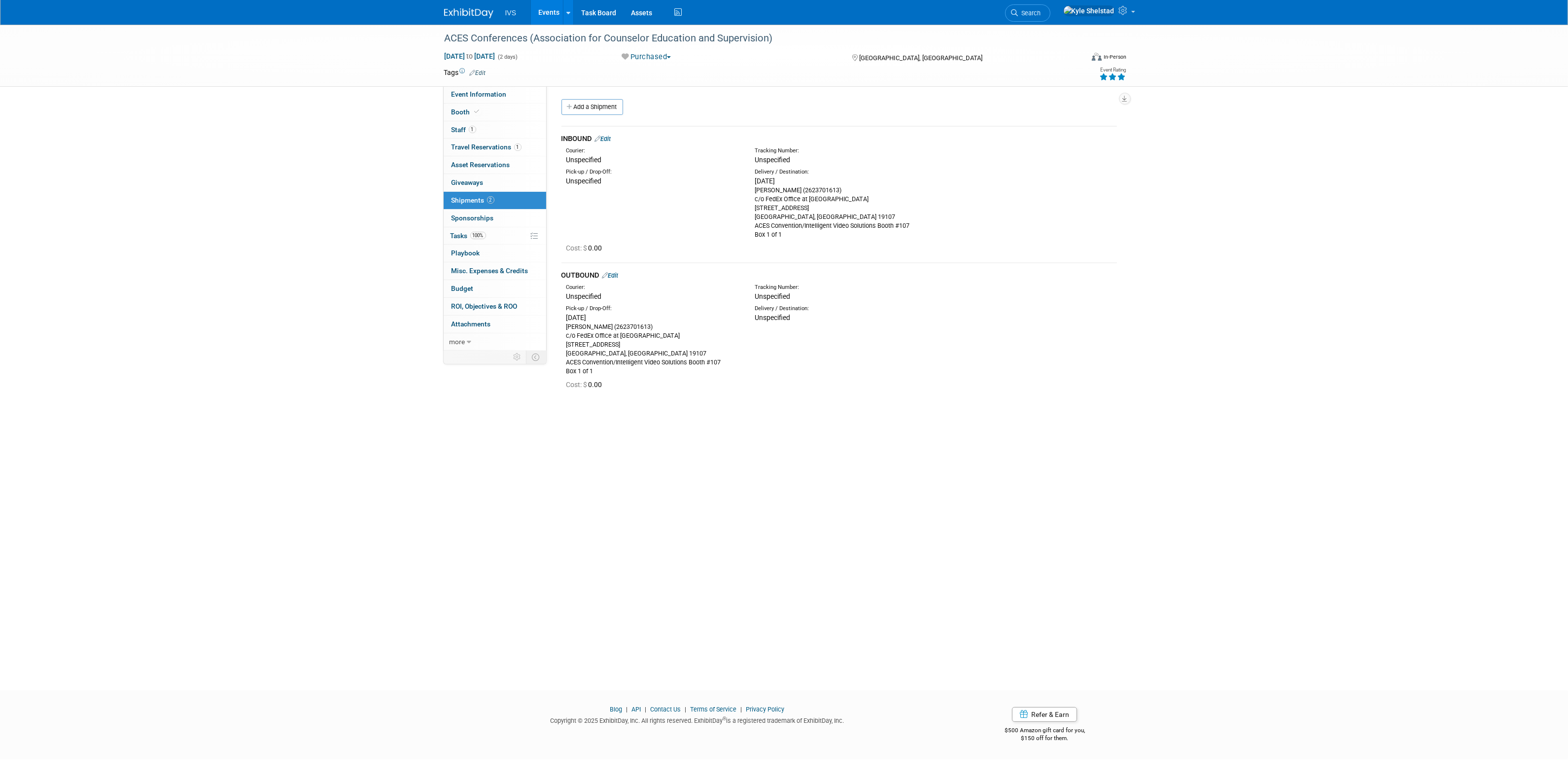
click at [546, 15] on link "Events" at bounding box center [548, 12] width 36 height 25
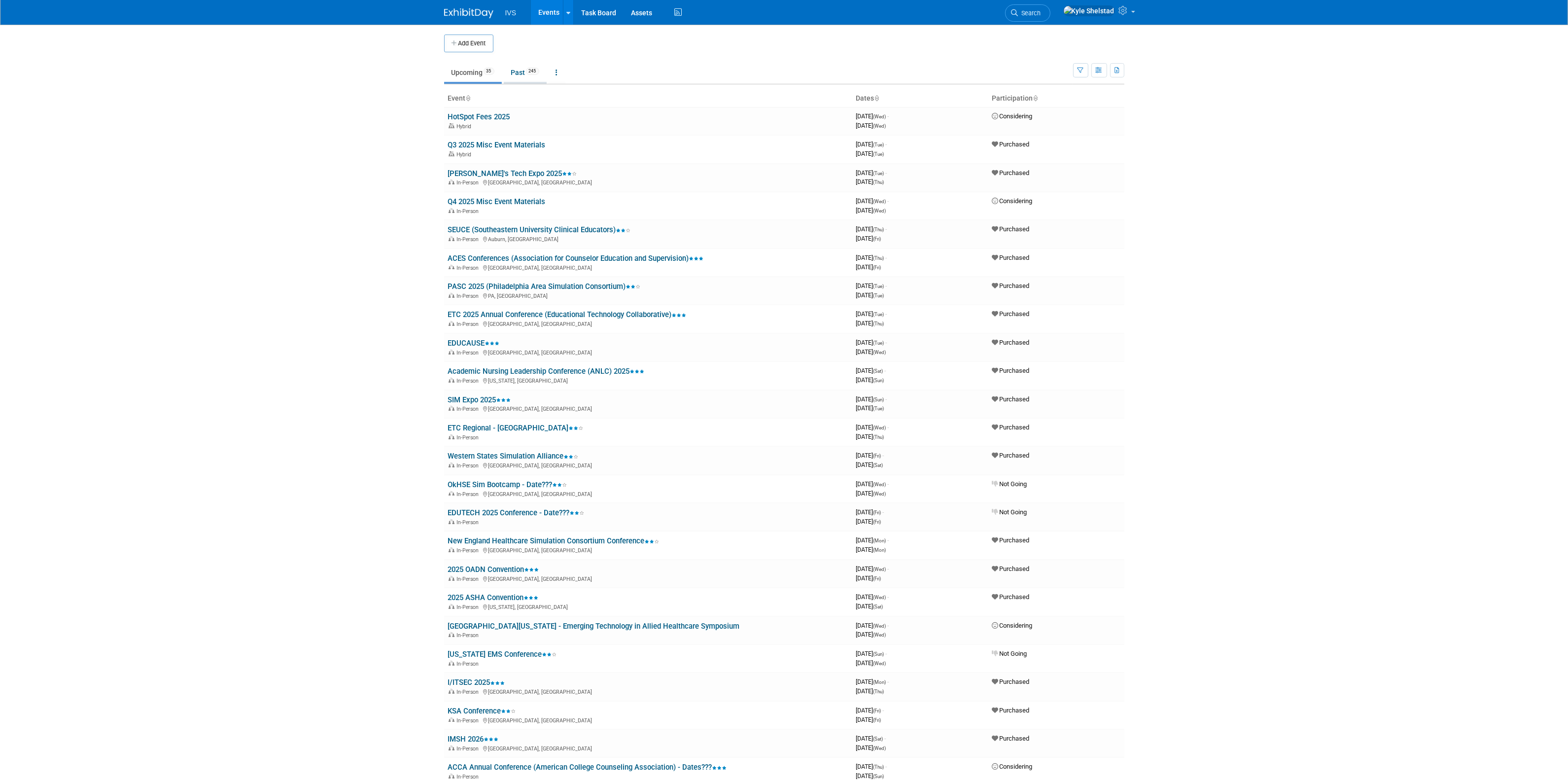
click at [521, 74] on link "Past 245" at bounding box center [525, 72] width 43 height 19
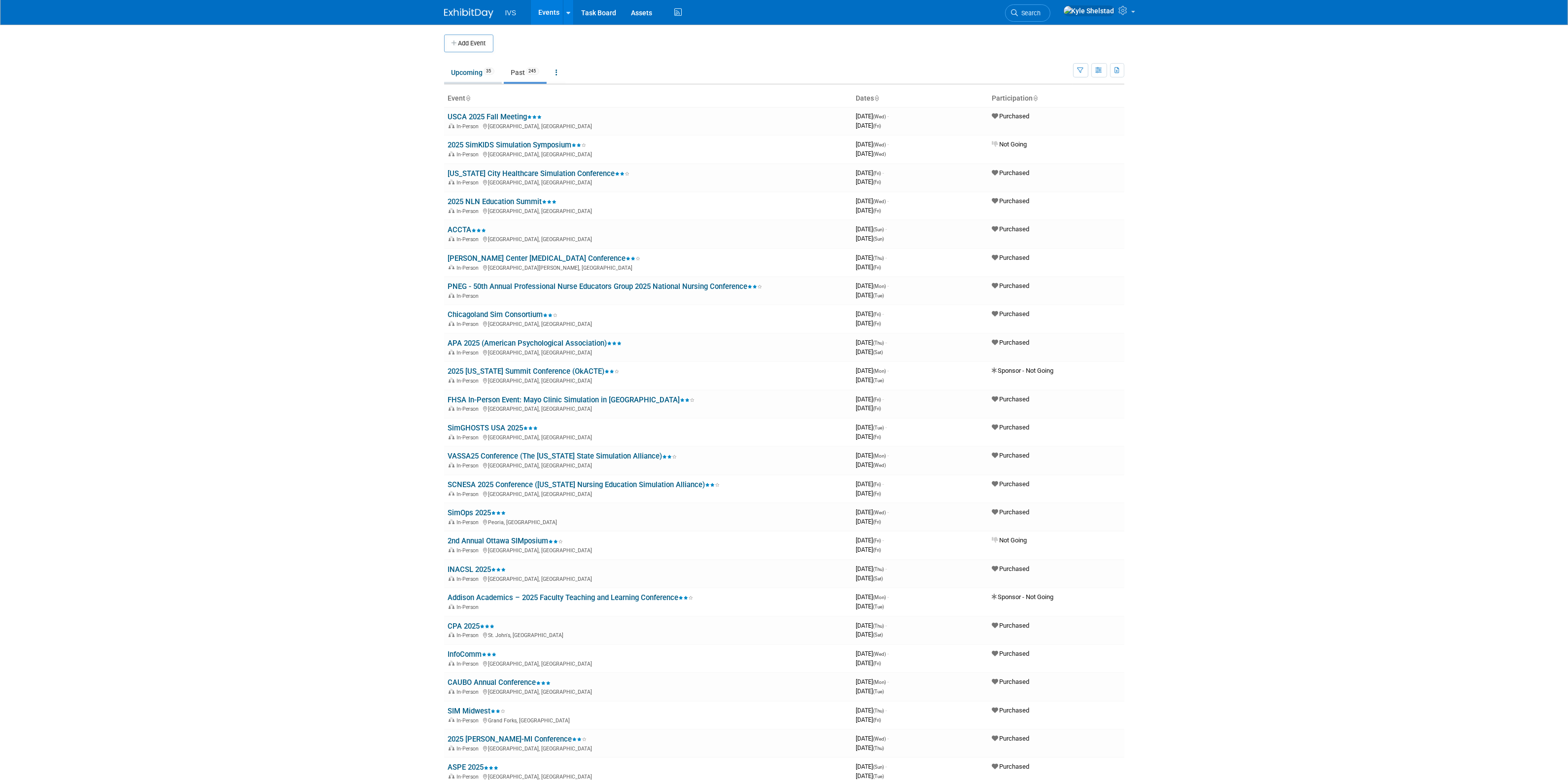
click at [484, 77] on link "Upcoming 35" at bounding box center [472, 72] width 58 height 19
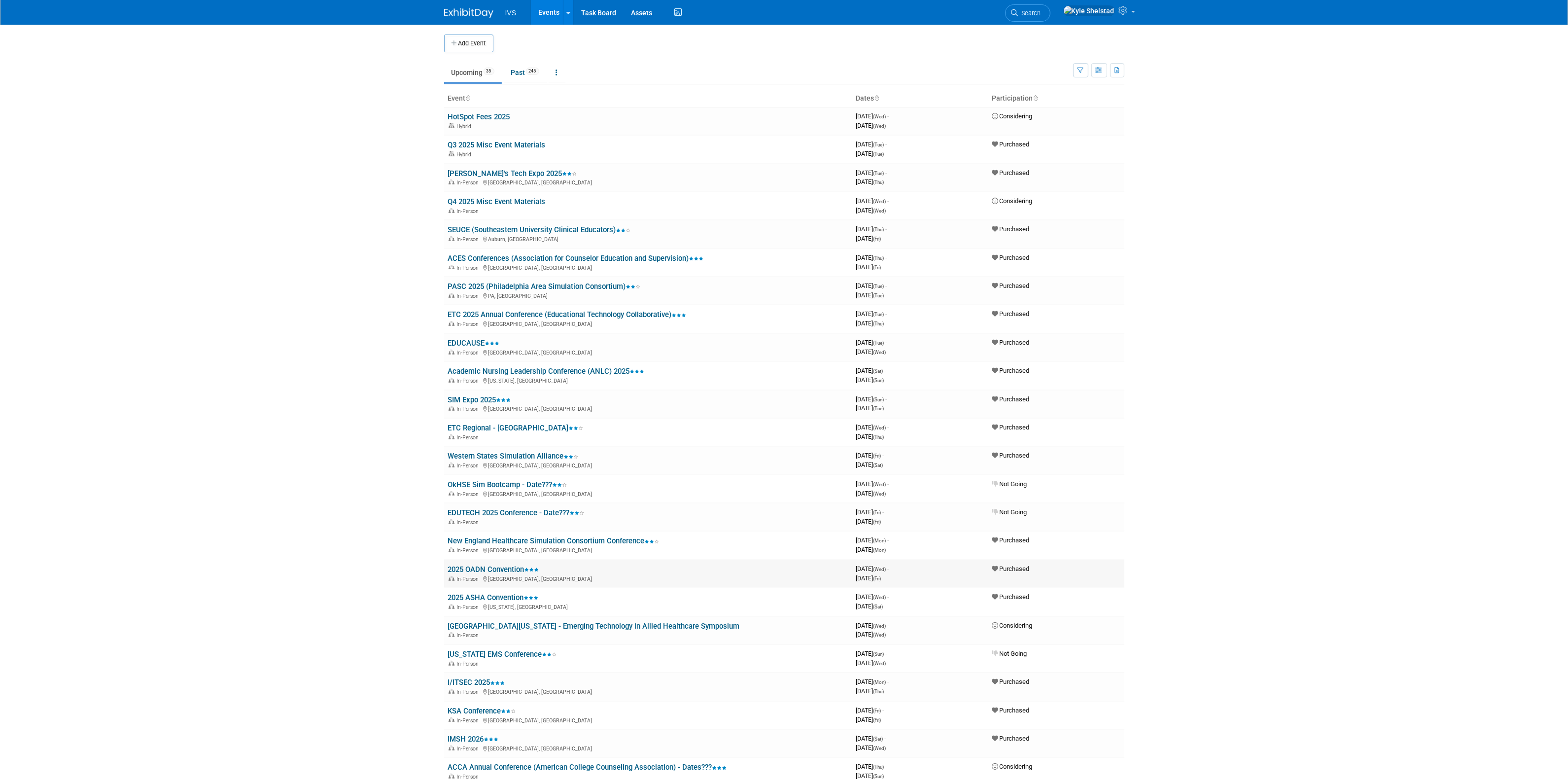
click at [495, 565] on link "2025 OADN Convention" at bounding box center [494, 570] width 91 height 9
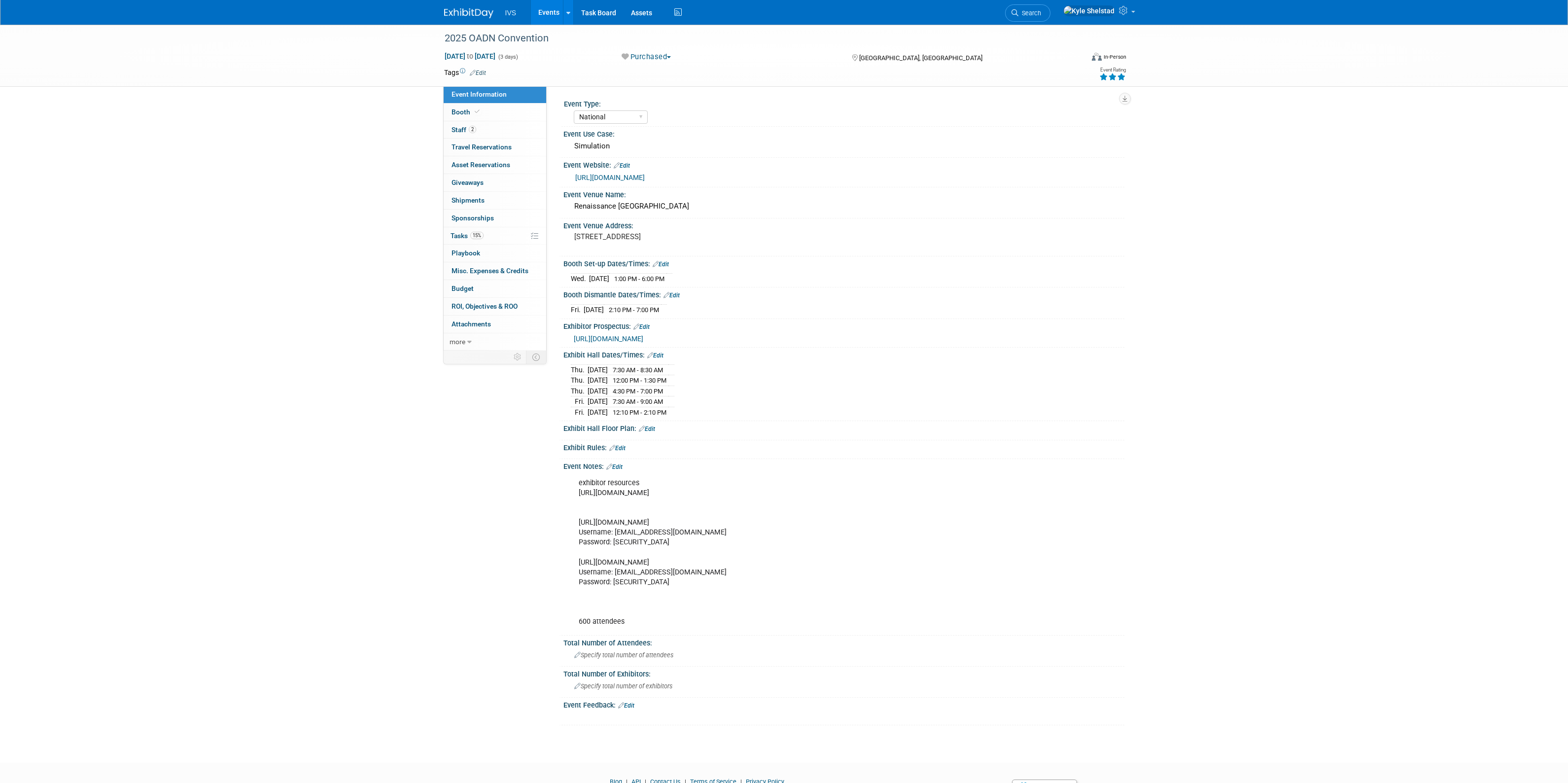
select select "National"
click at [513, 127] on link "2 Staff 2" at bounding box center [495, 129] width 103 height 17
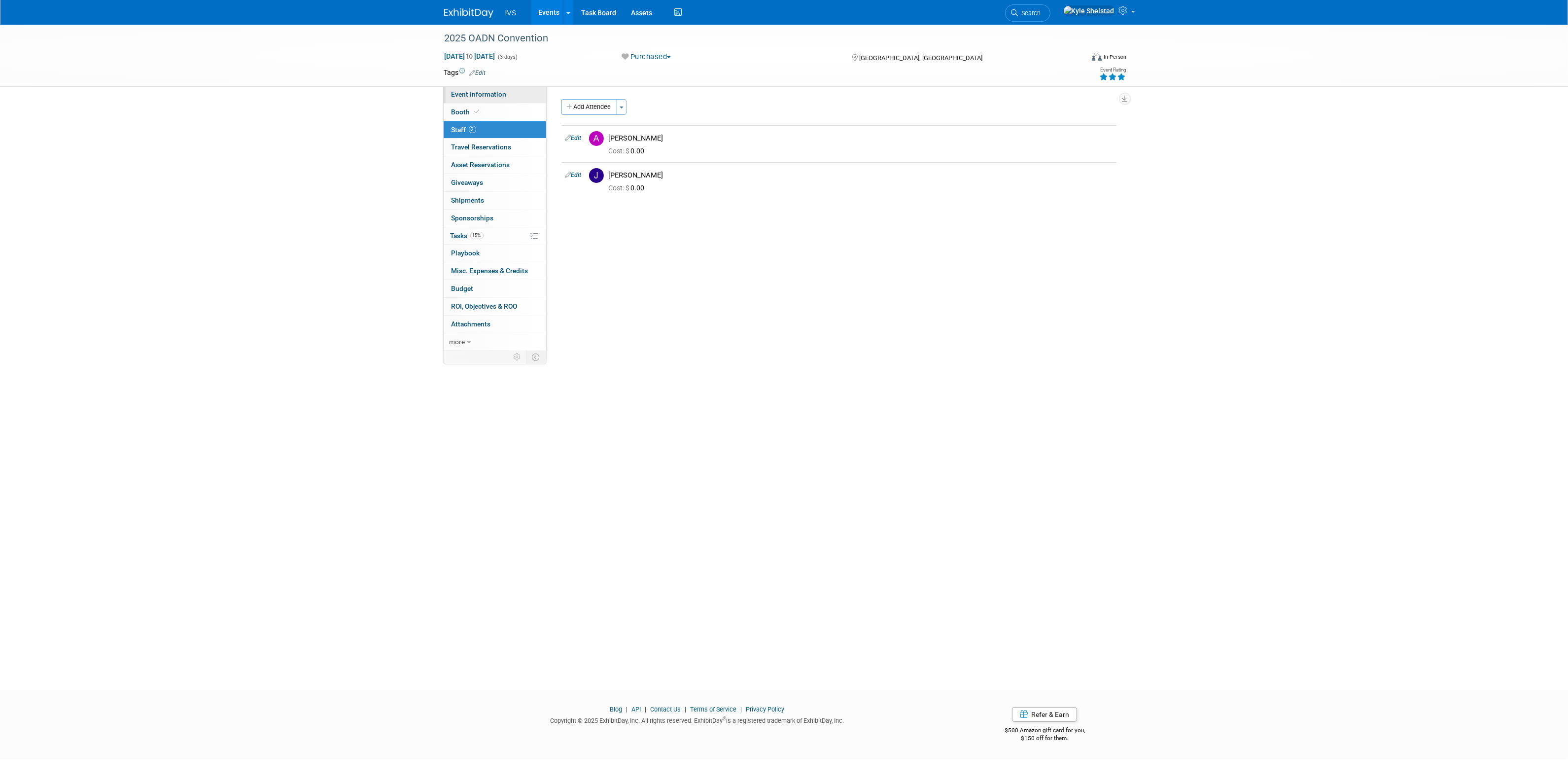
click at [515, 99] on link "Event Information" at bounding box center [495, 94] width 103 height 17
select select "National"
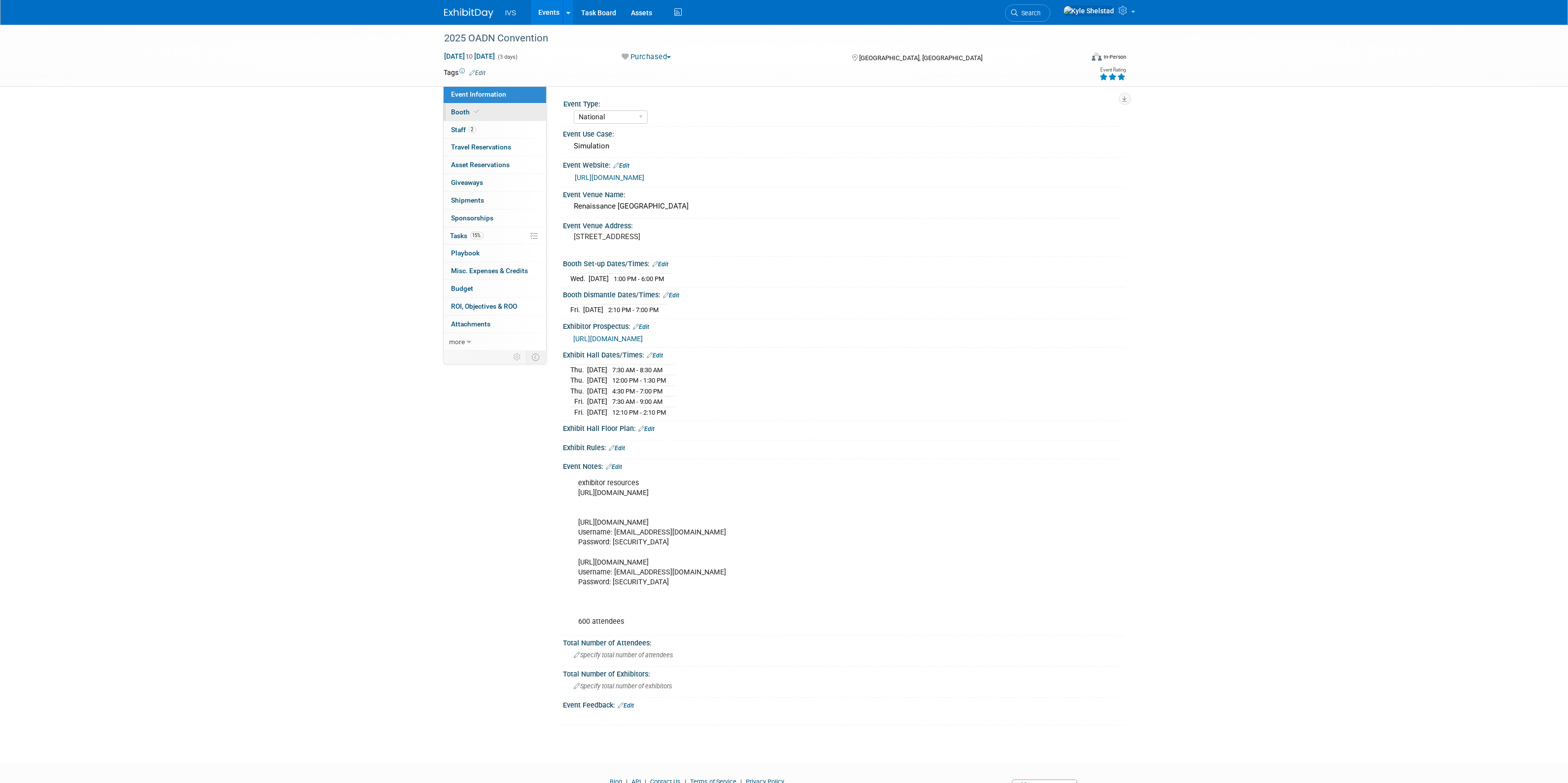
click at [477, 115] on span "Booth" at bounding box center [466, 111] width 30 height 8
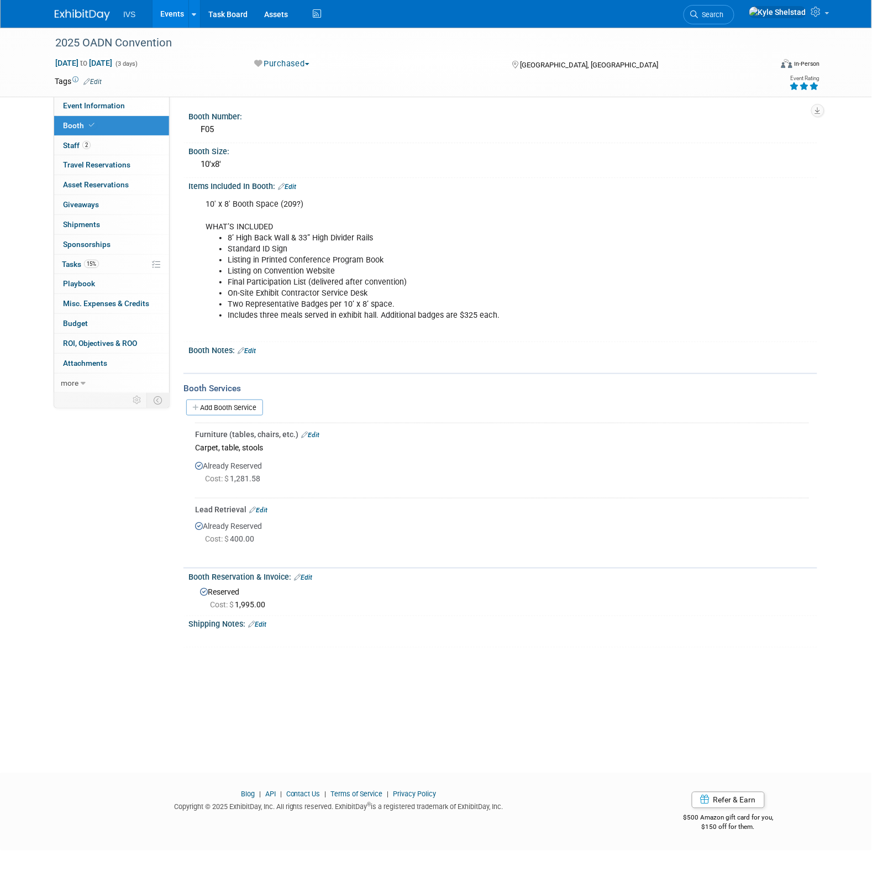
click at [172, 4] on link "Events" at bounding box center [173, 14] width 40 height 28
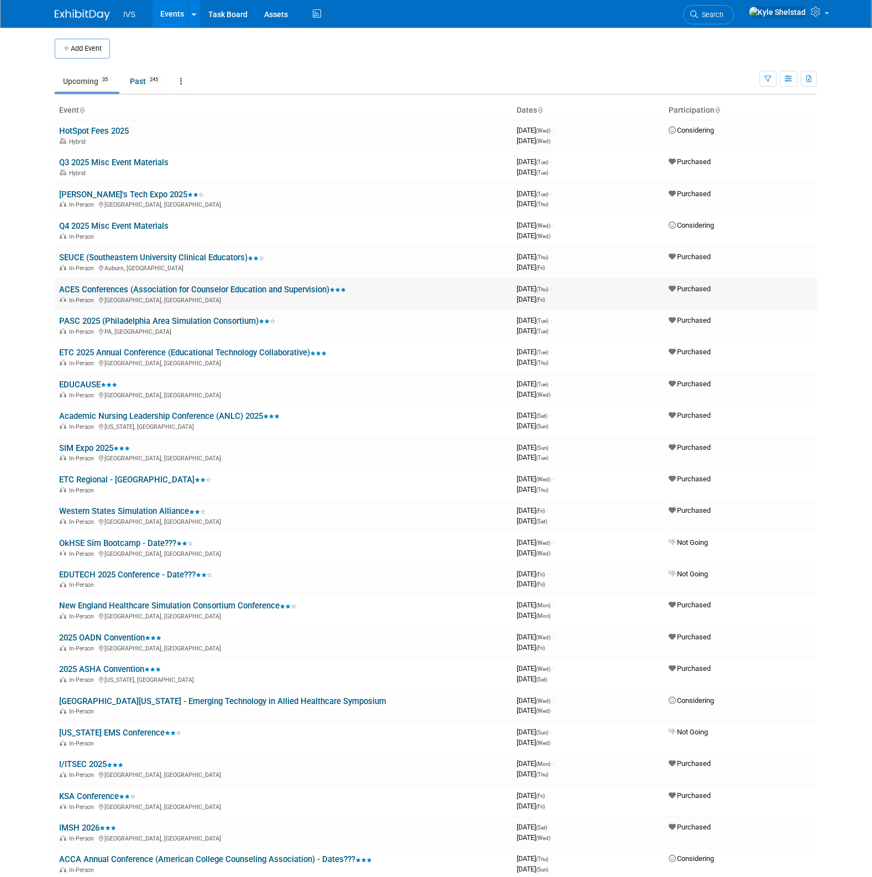
click at [184, 286] on link "ACES Conferences (Association for Counselor Education and Supervision)" at bounding box center [202, 290] width 287 height 10
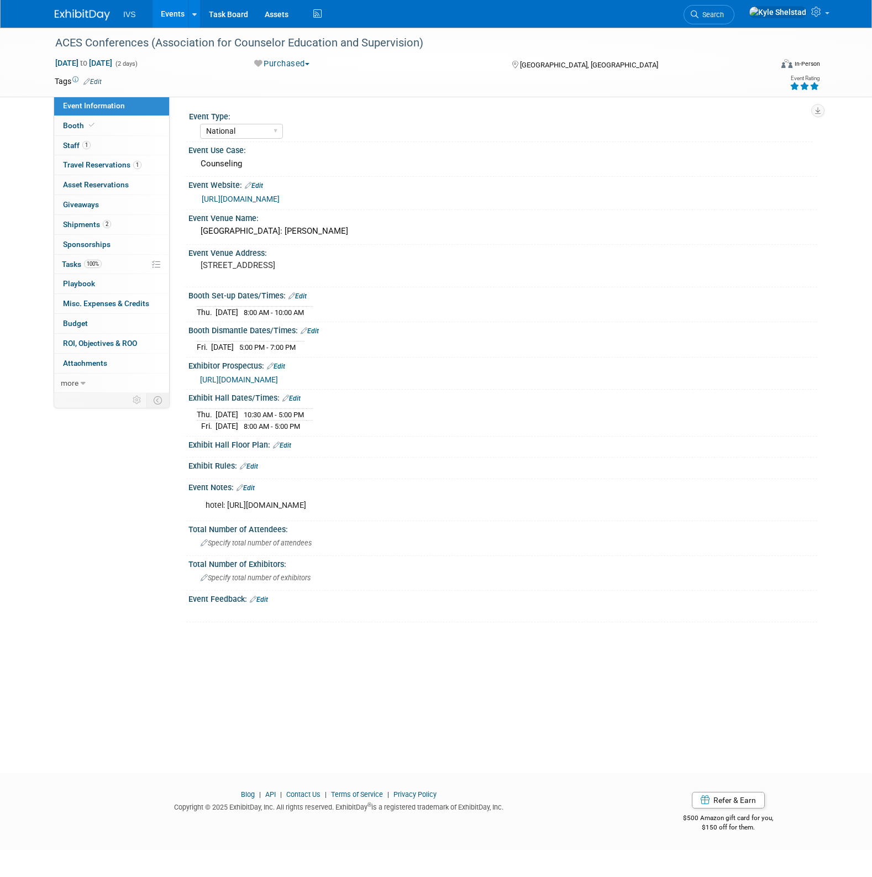
select select "National"
click at [95, 141] on link "1 Staff 1" at bounding box center [111, 145] width 115 height 19
